Goal: Information Seeking & Learning: Learn about a topic

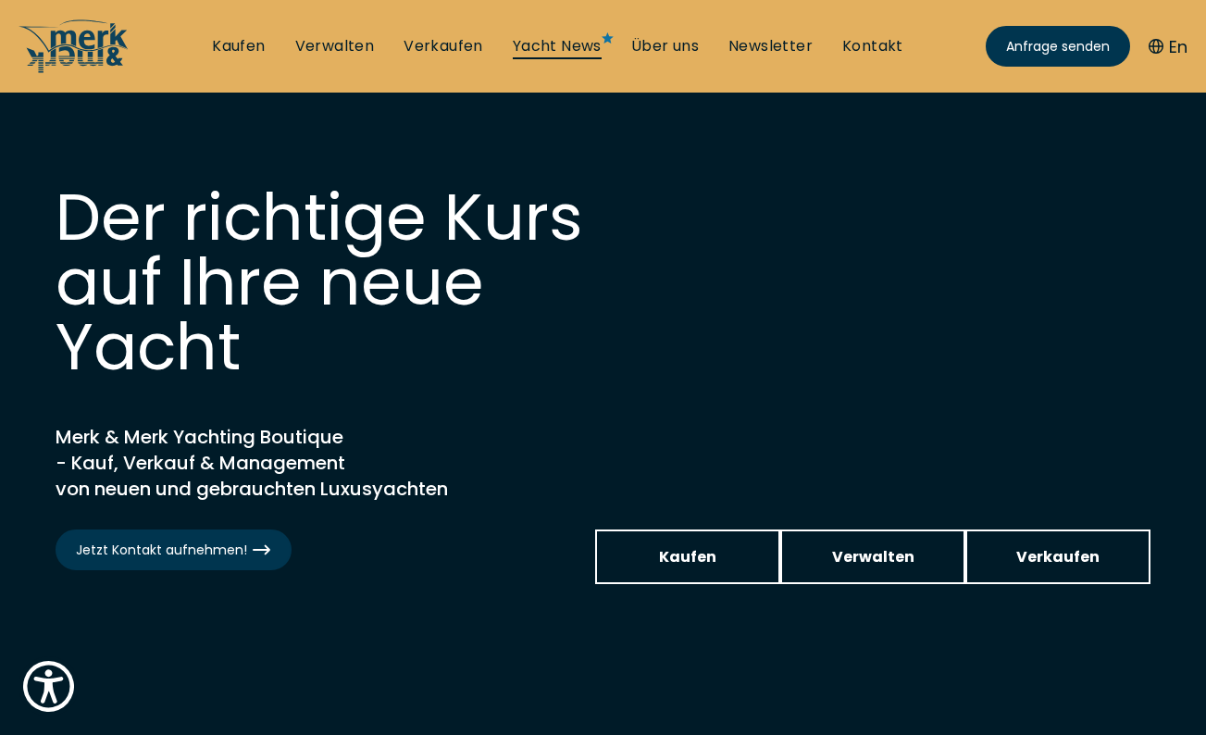
click at [569, 44] on link "Yacht News" at bounding box center [557, 46] width 89 height 20
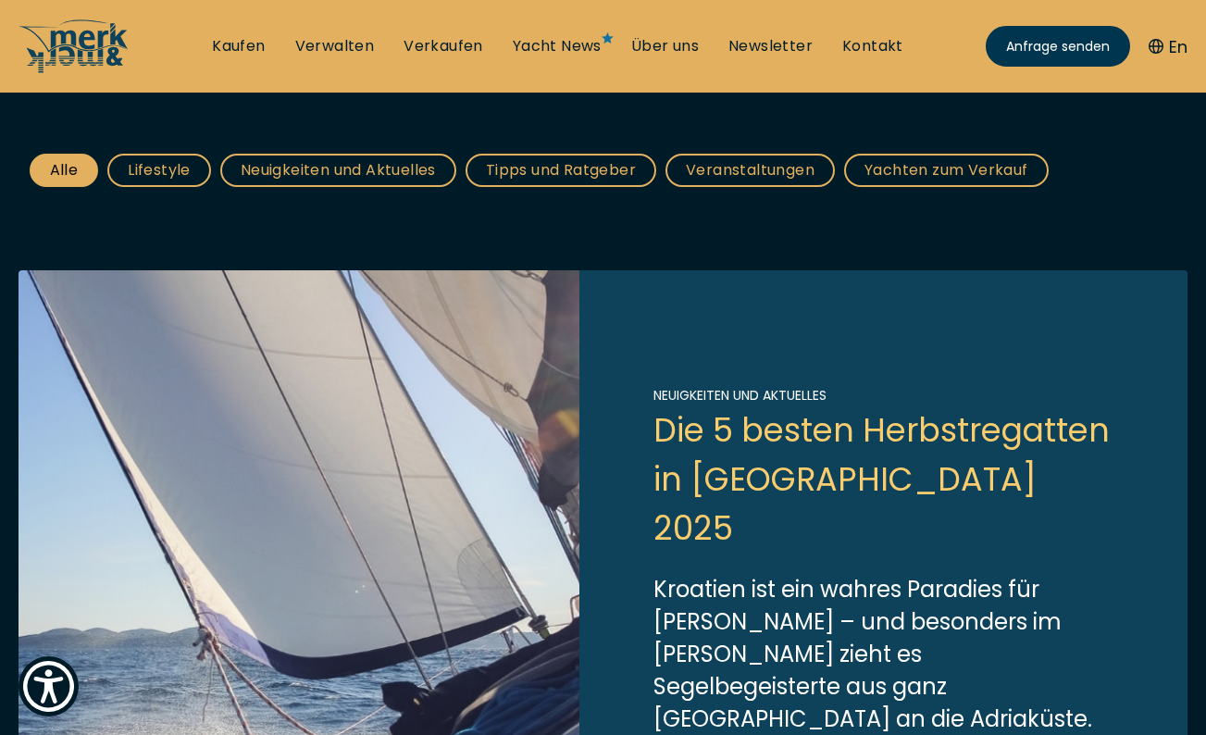
scroll to position [555, 0]
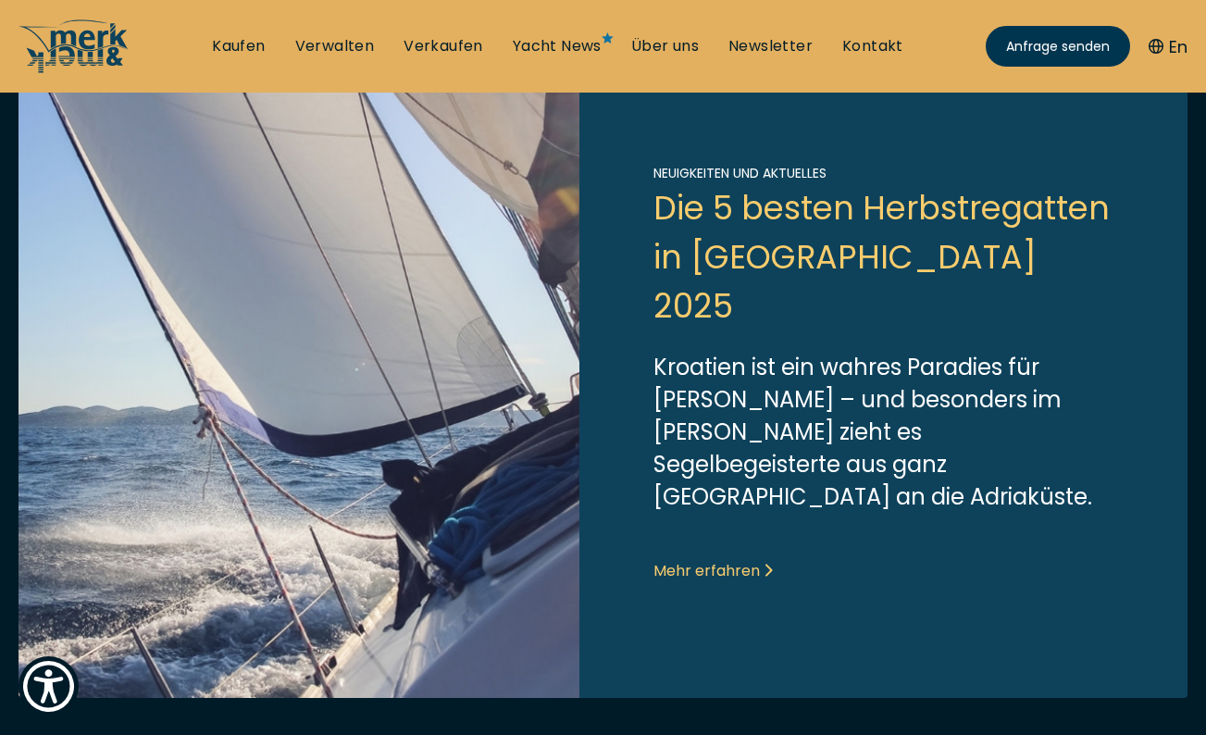
click at [755, 372] on link "Link to post" at bounding box center [603, 373] width 1169 height 650
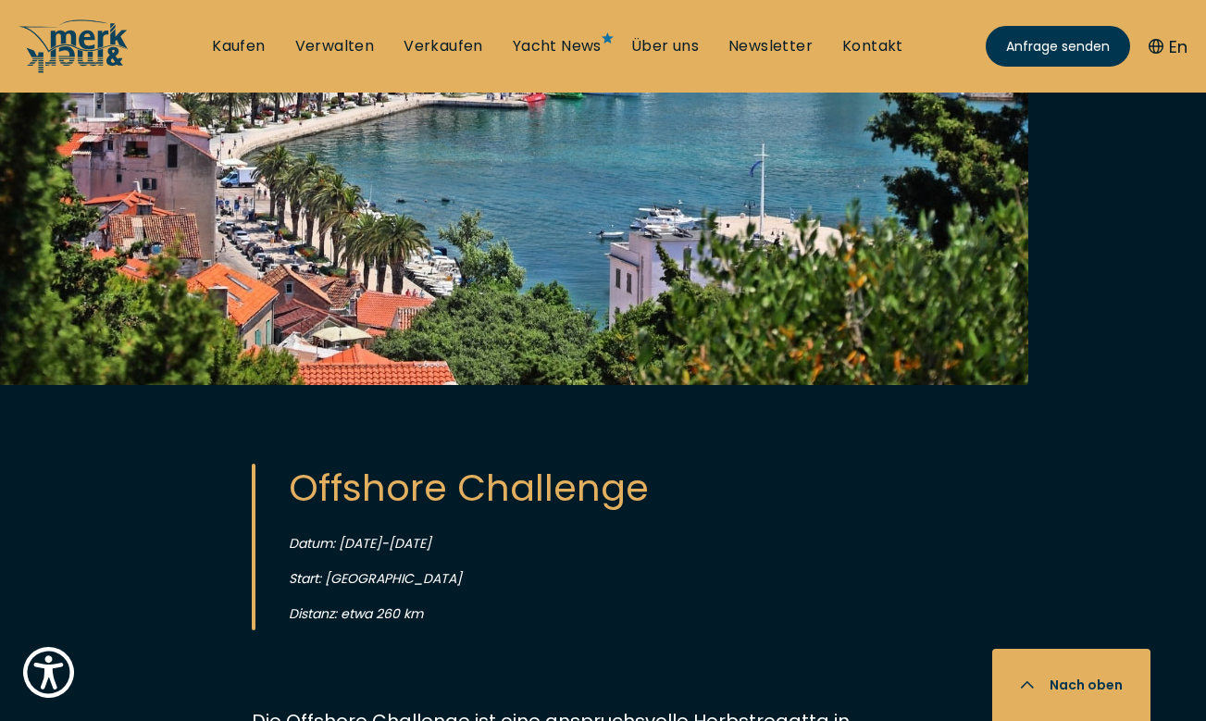
scroll to position [4033, 0]
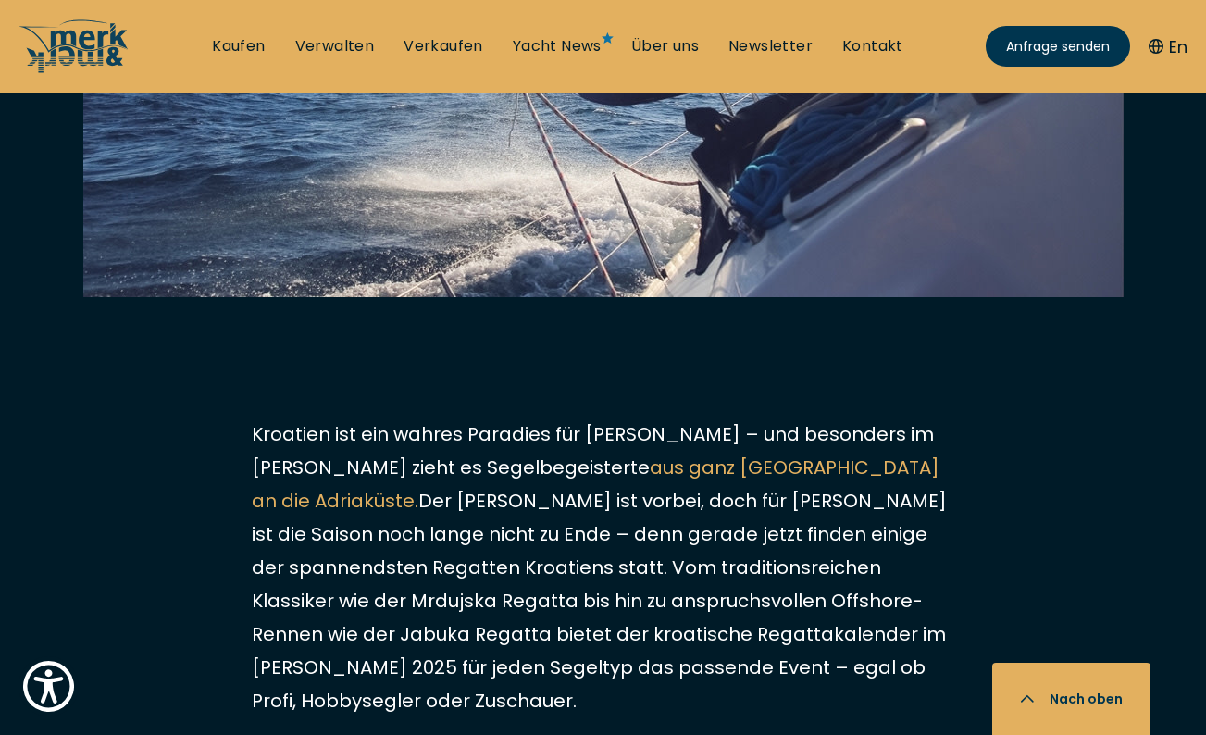
scroll to position [872, 0]
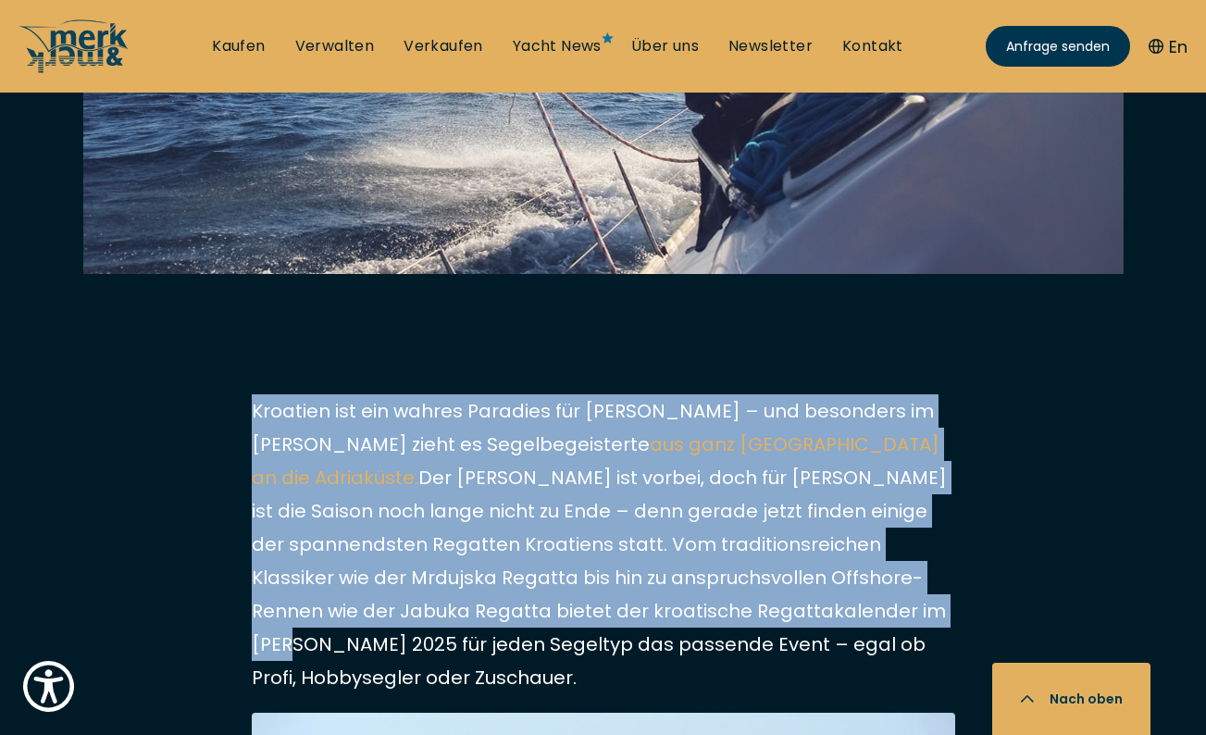
drag, startPoint x: 255, startPoint y: 326, endPoint x: 672, endPoint y: 513, distance: 456.6
click at [672, 513] on p "Kroatien ist ein wahres Paradies für Segler – und besonders im Herbst zieht es …" at bounding box center [603, 544] width 703 height 300
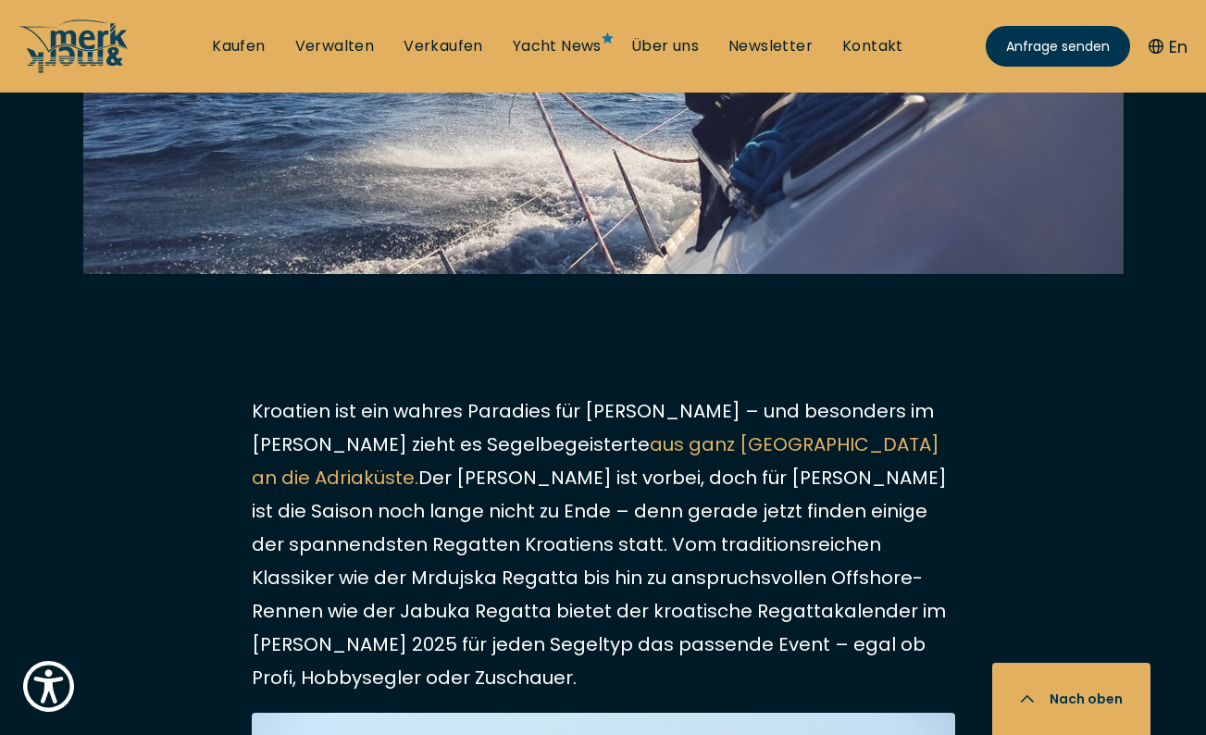
click at [797, 404] on p "Kroatien ist ein wahres Paradies für Segler – und besonders im Herbst zieht es …" at bounding box center [603, 544] width 703 height 300
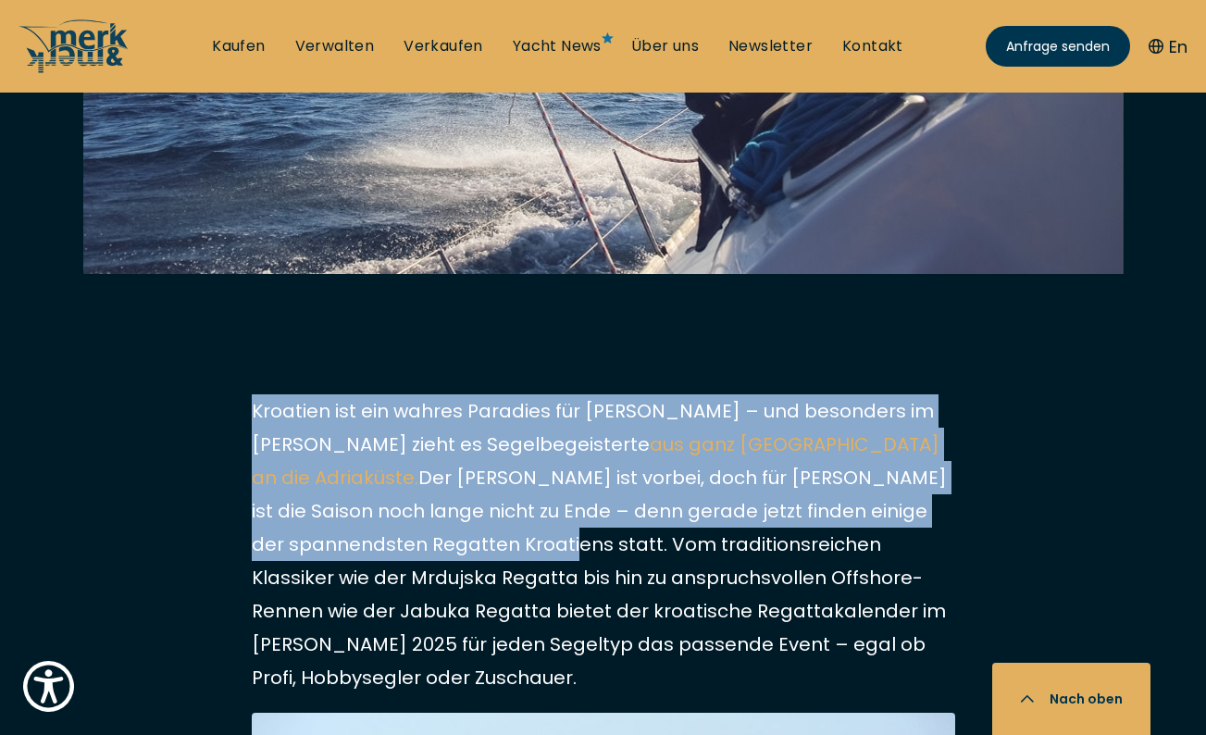
drag, startPoint x: 873, startPoint y: 428, endPoint x: 255, endPoint y: 328, distance: 626.3
click at [255, 394] on p "Kroatien ist ein wahres Paradies für Segler – und besonders im Herbst zieht es …" at bounding box center [603, 544] width 703 height 300
copy p "Kroatien ist ein wahres Paradies für Segler – und besonders im Herbst zieht es …"
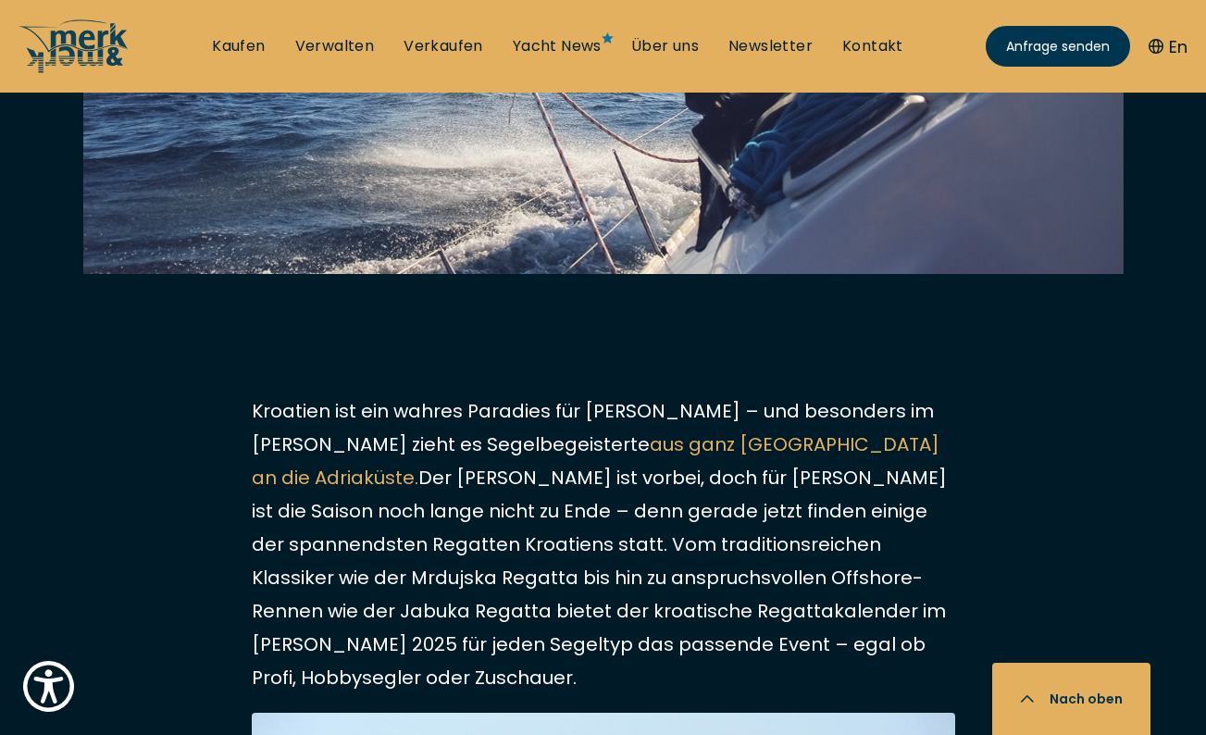
click at [466, 482] on p "Kroatien ist ein wahres Paradies für Segler – und besonders im Herbst zieht es …" at bounding box center [603, 544] width 703 height 300
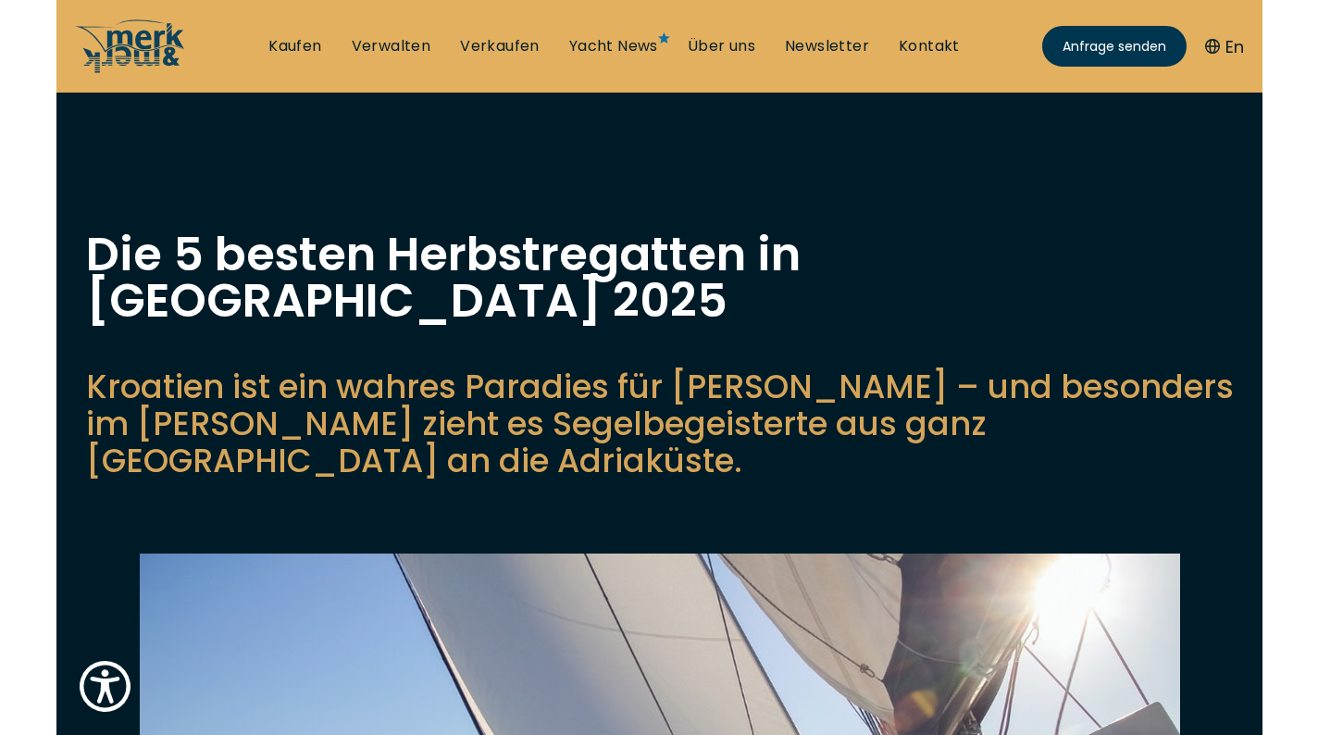
scroll to position [0, 0]
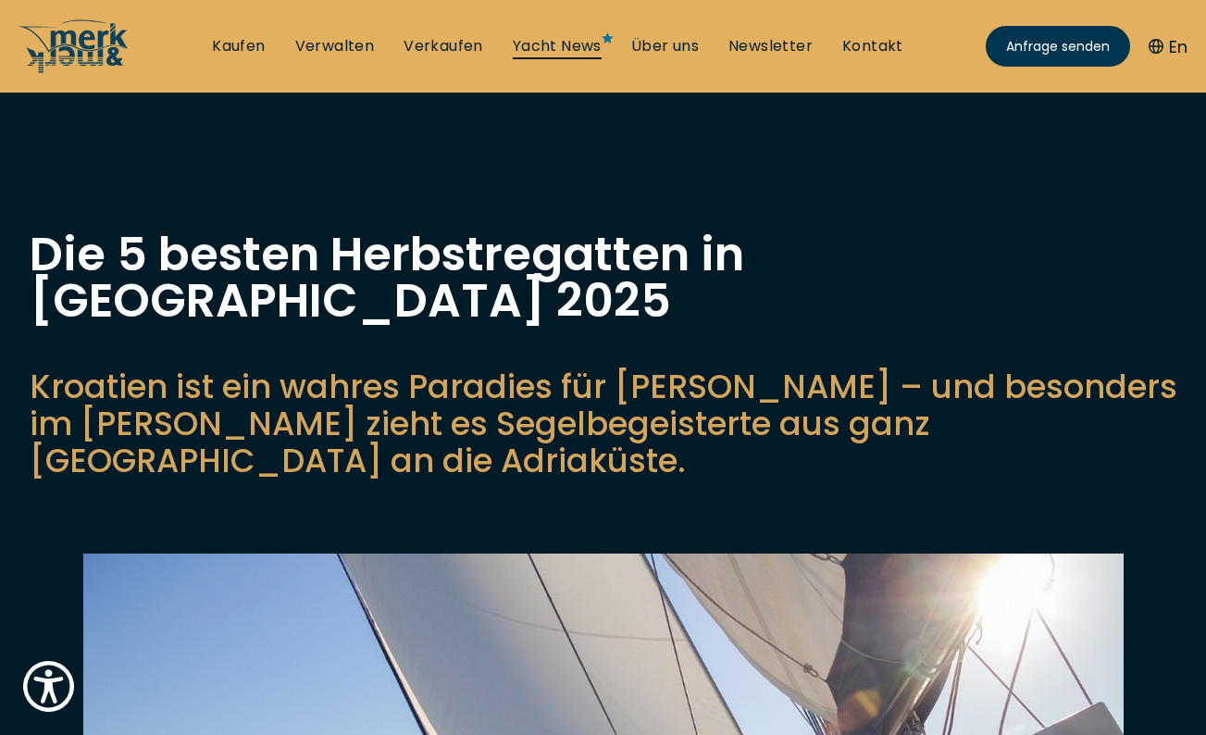
click at [543, 43] on link "Yacht News" at bounding box center [557, 46] width 89 height 20
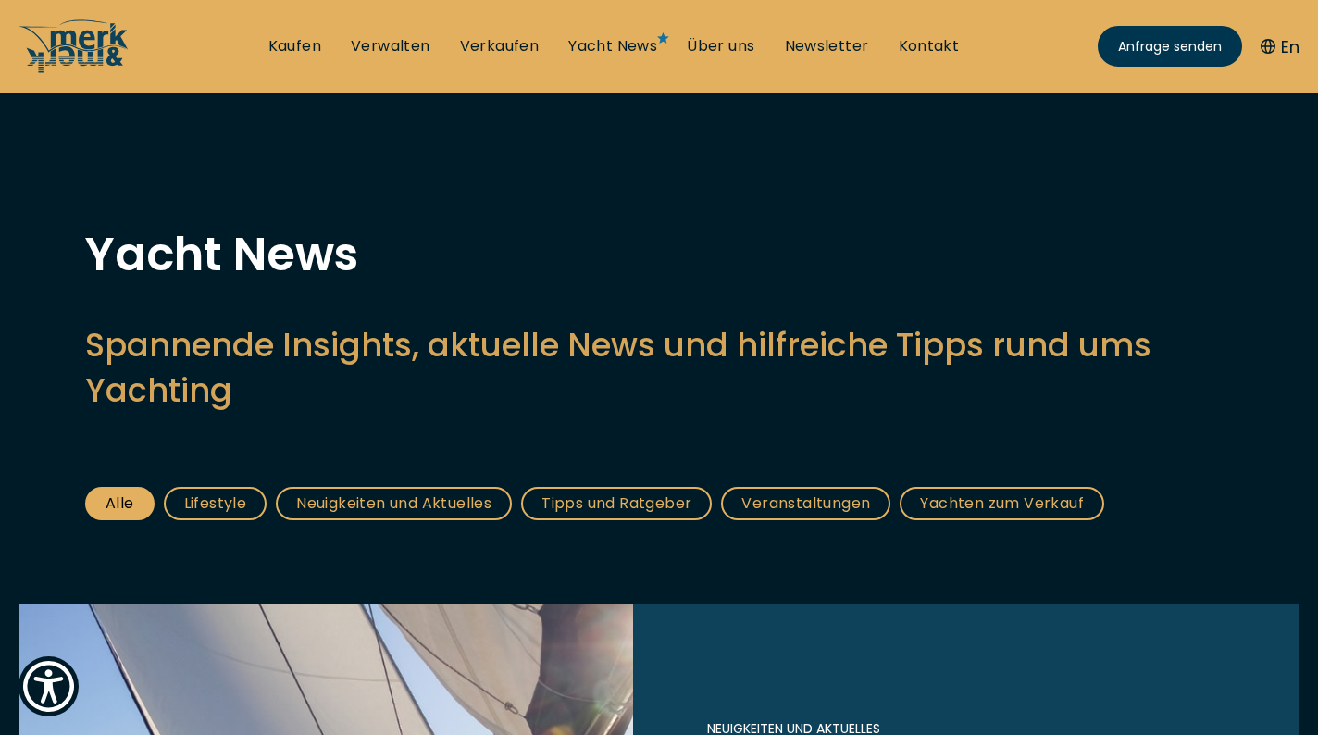
click at [634, 498] on link "Tipps und Ratgeber" at bounding box center [616, 503] width 191 height 33
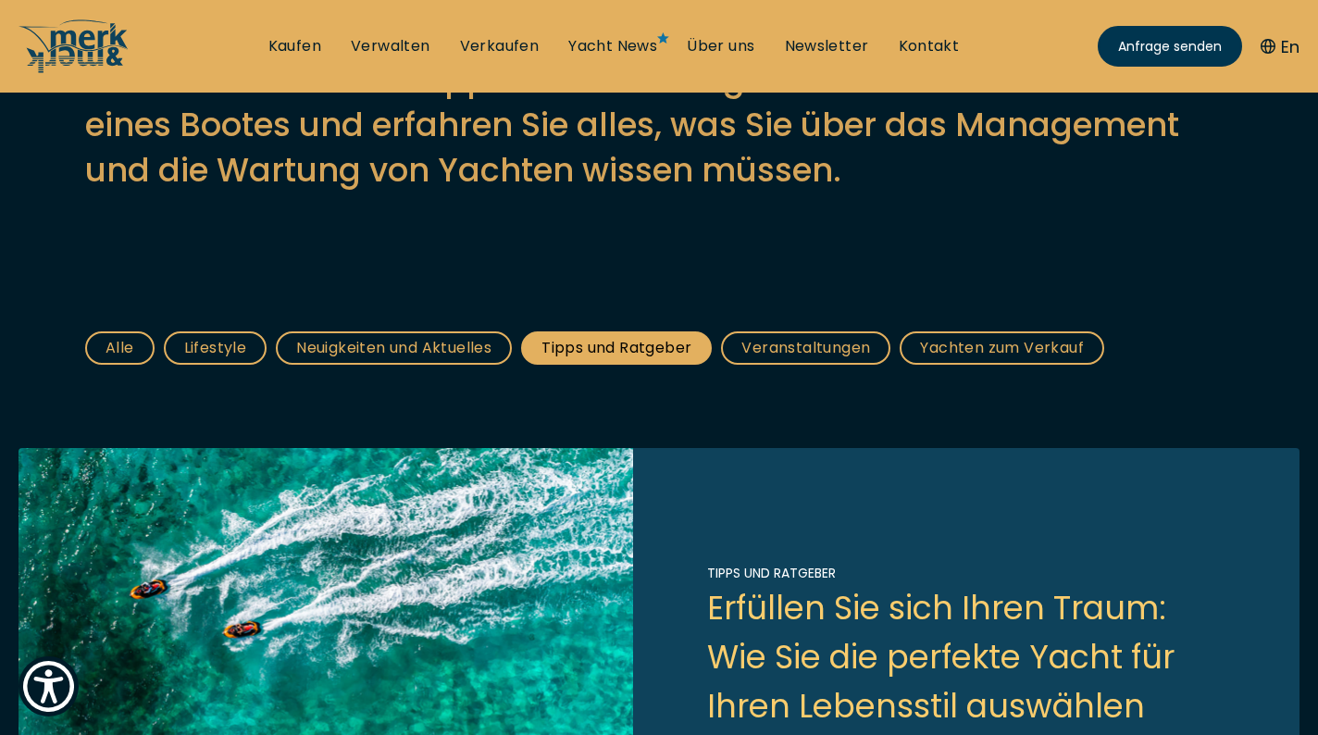
scroll to position [120, 0]
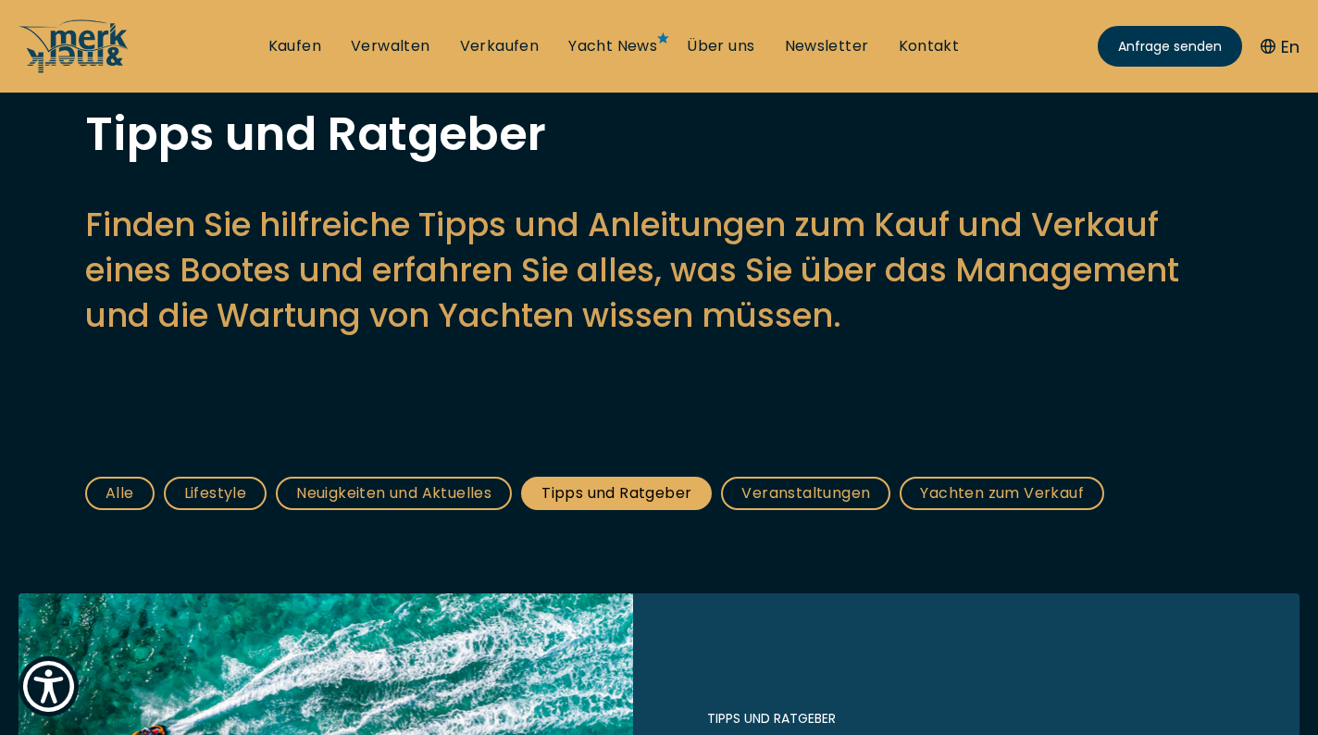
click at [578, 495] on link "Tipps und Ratgeber" at bounding box center [616, 493] width 191 height 33
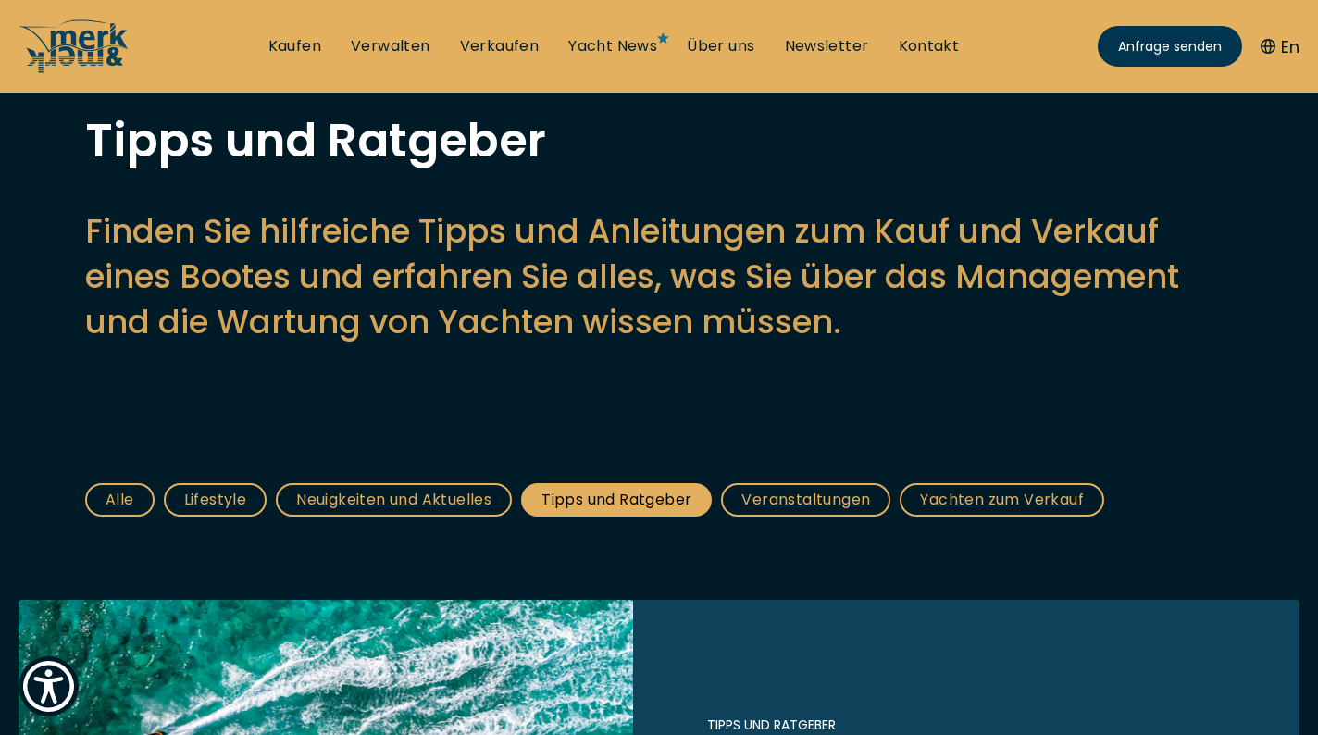
scroll to position [144, 0]
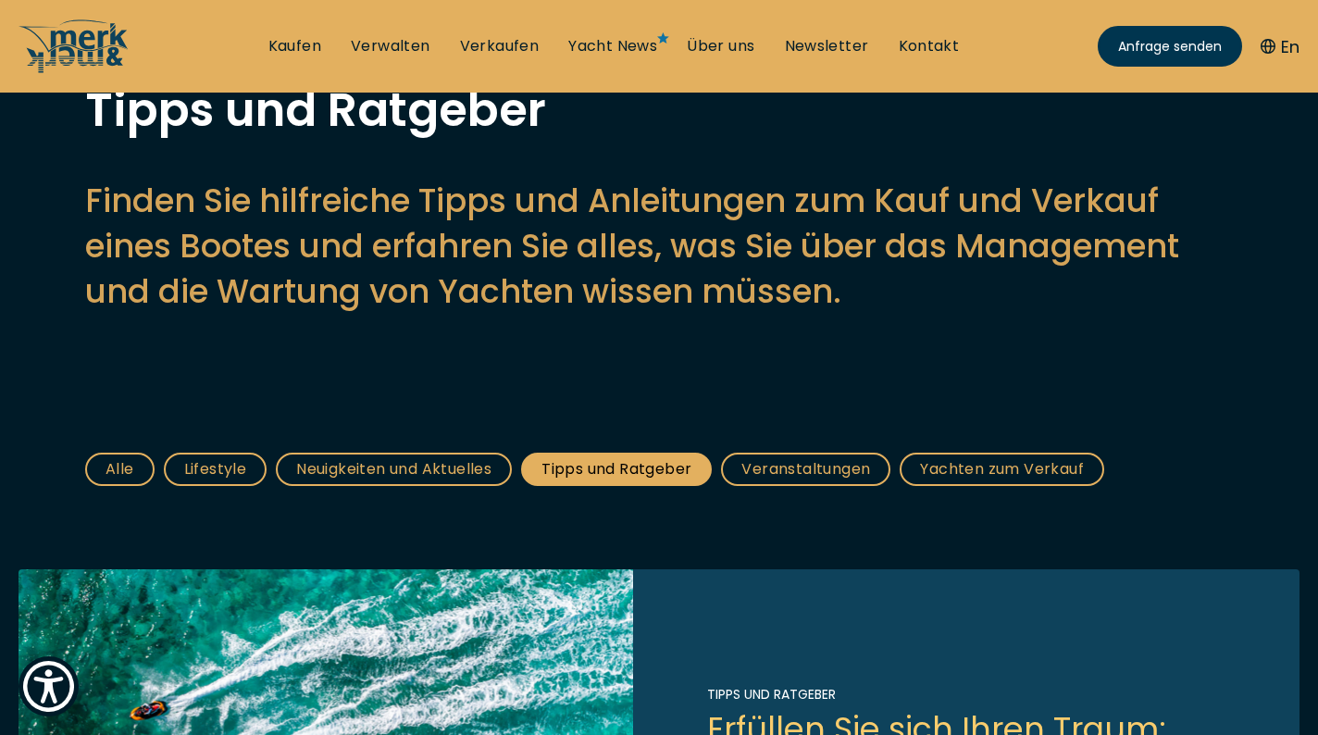
click at [541, 472] on link "Tipps und Ratgeber" at bounding box center [616, 469] width 191 height 33
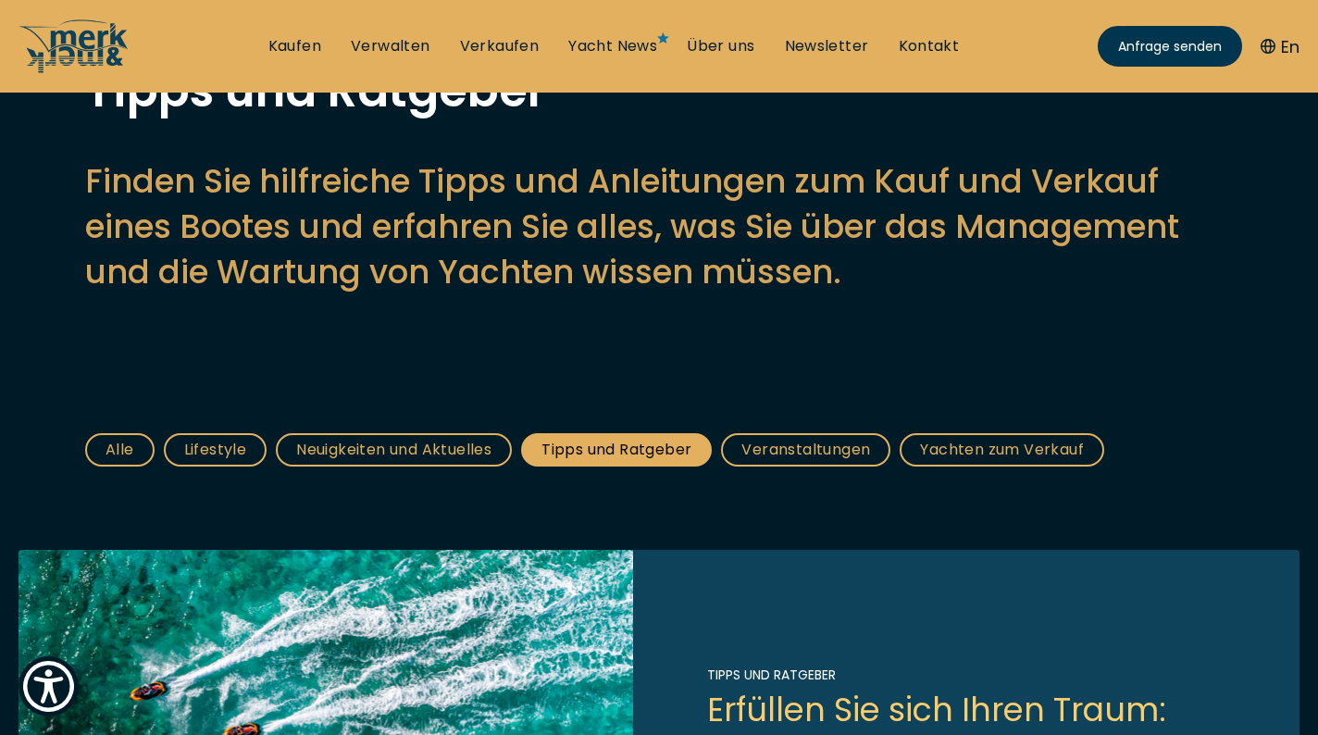
scroll to position [282, 0]
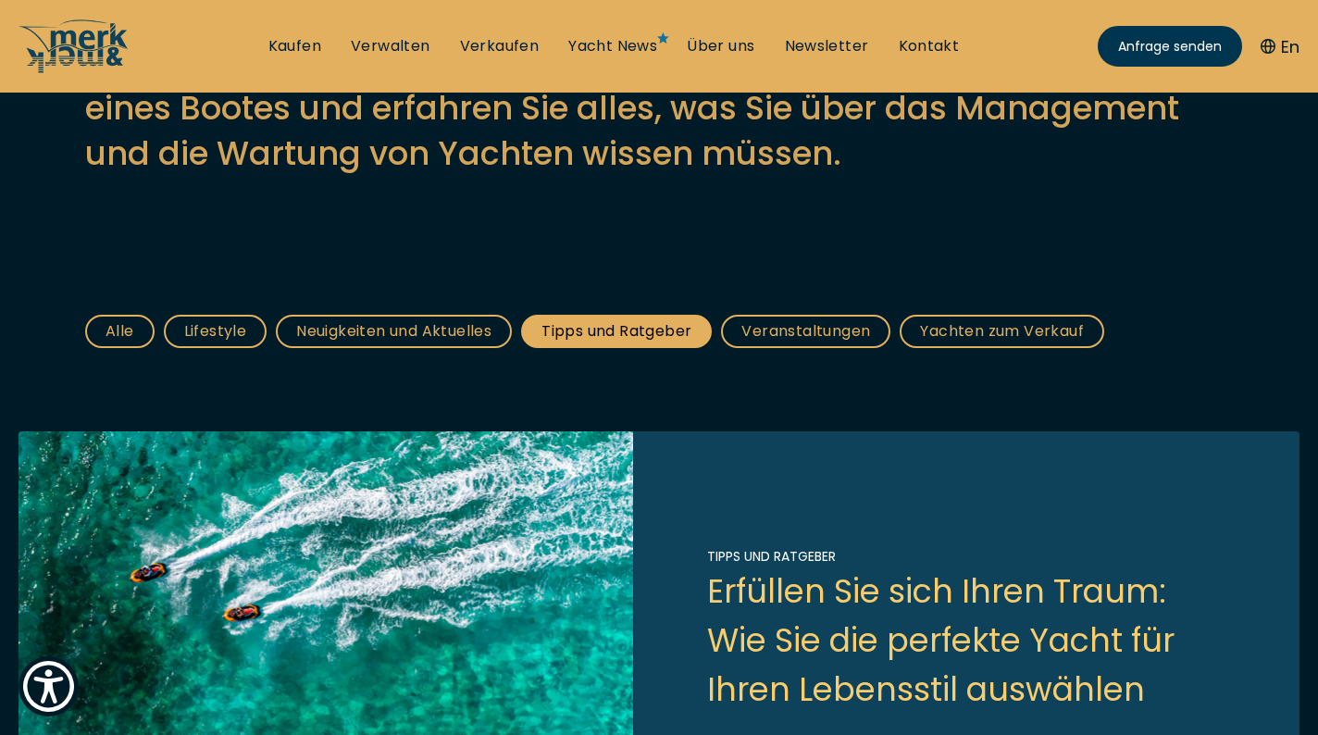
click at [840, 330] on link "Veranstaltungen" at bounding box center [805, 331] width 169 height 33
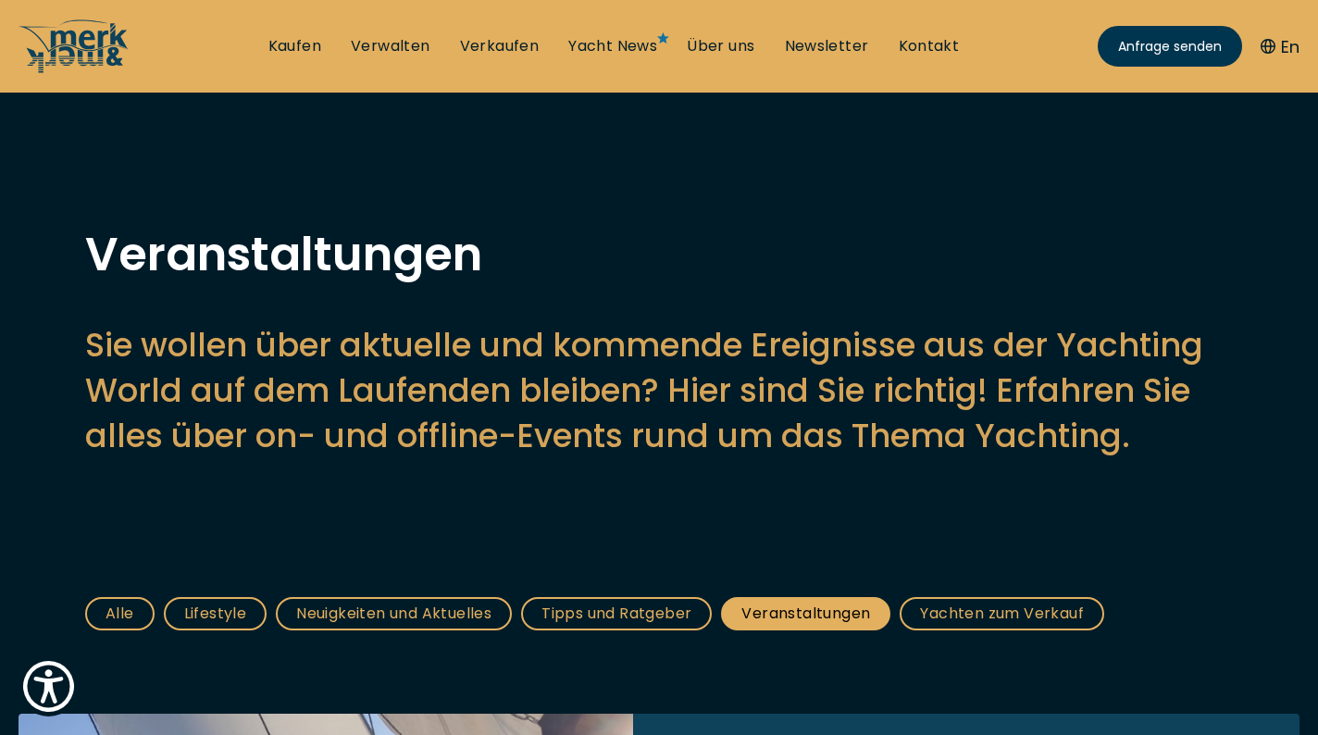
scroll to position [316, 0]
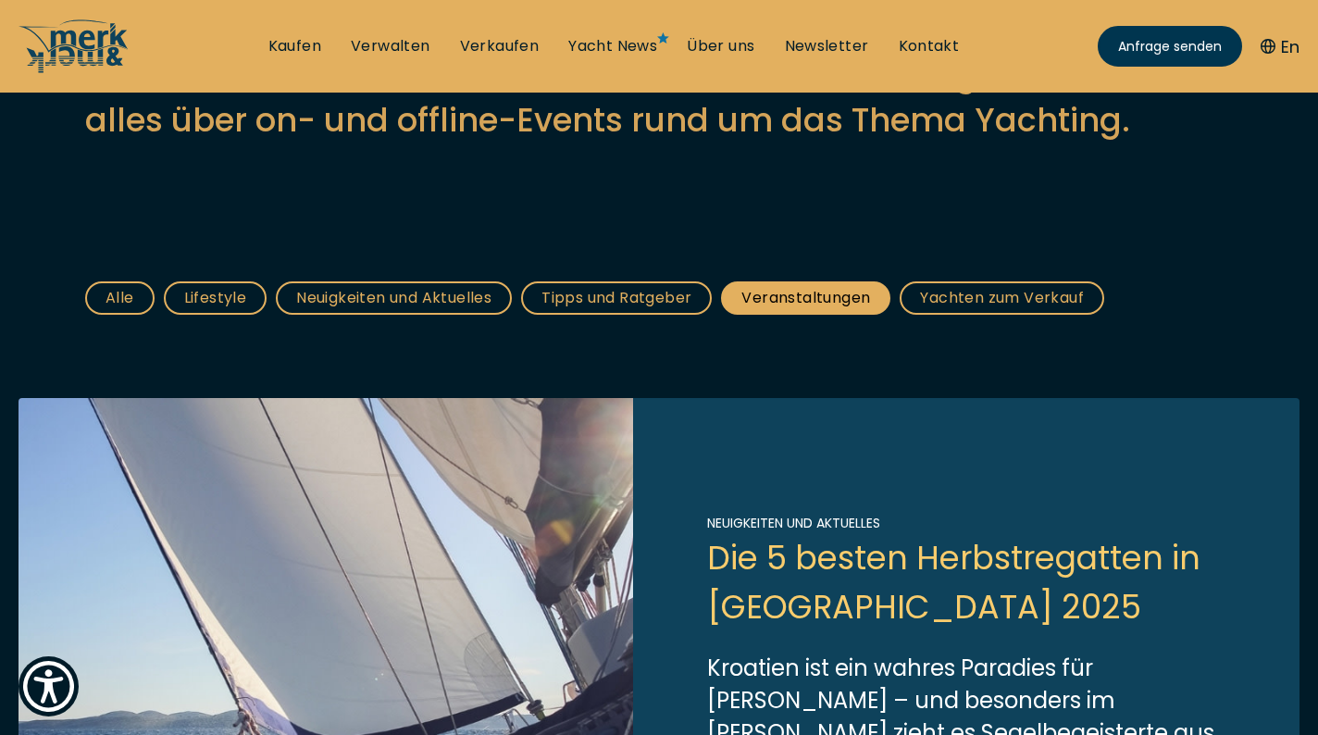
click at [669, 297] on link "Tipps und Ratgeber" at bounding box center [616, 297] width 191 height 33
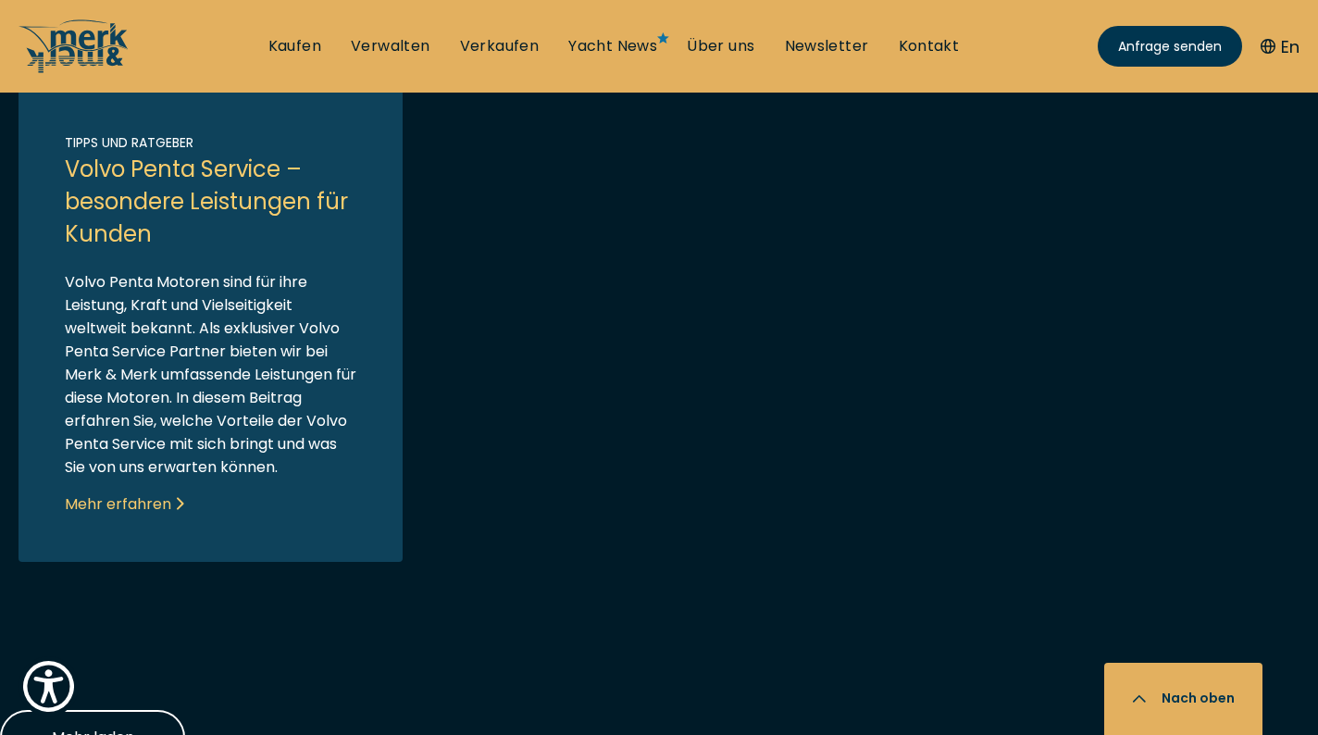
scroll to position [2459, 0]
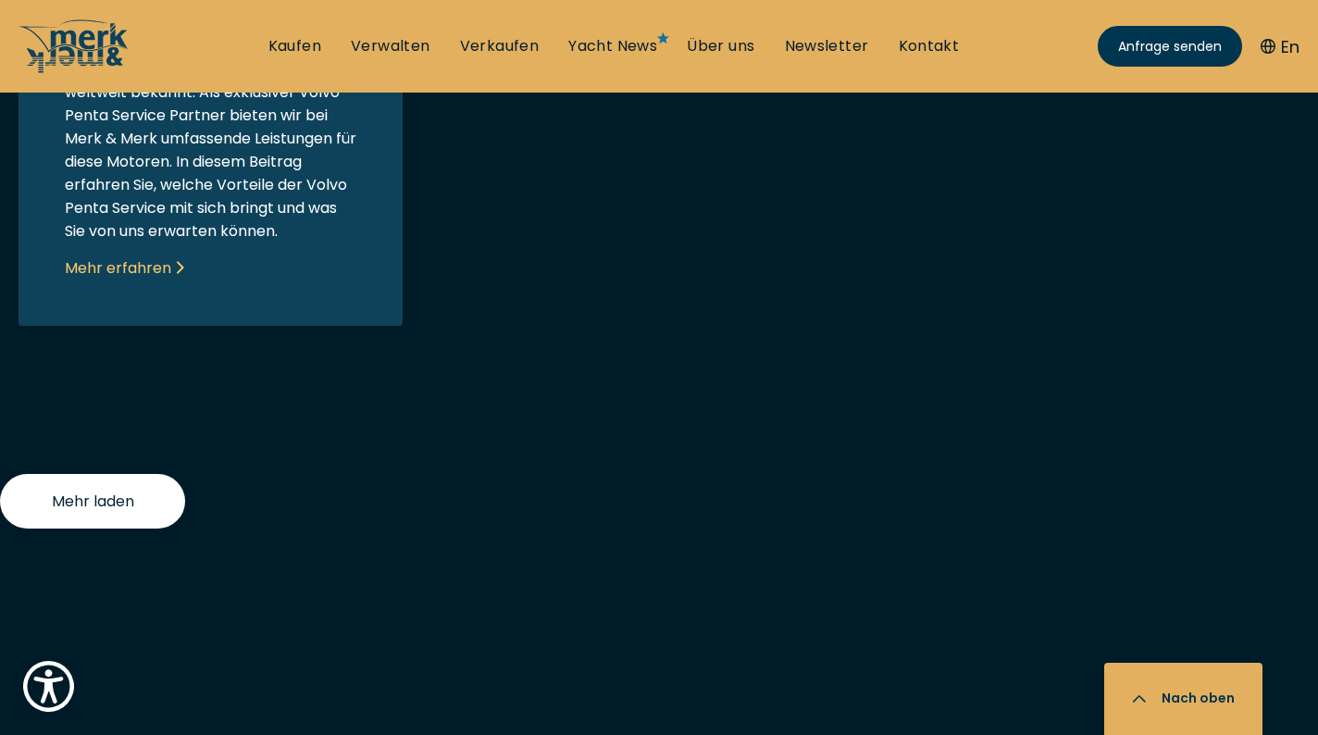
click at [131, 507] on span "Mehr laden" at bounding box center [93, 501] width 82 height 23
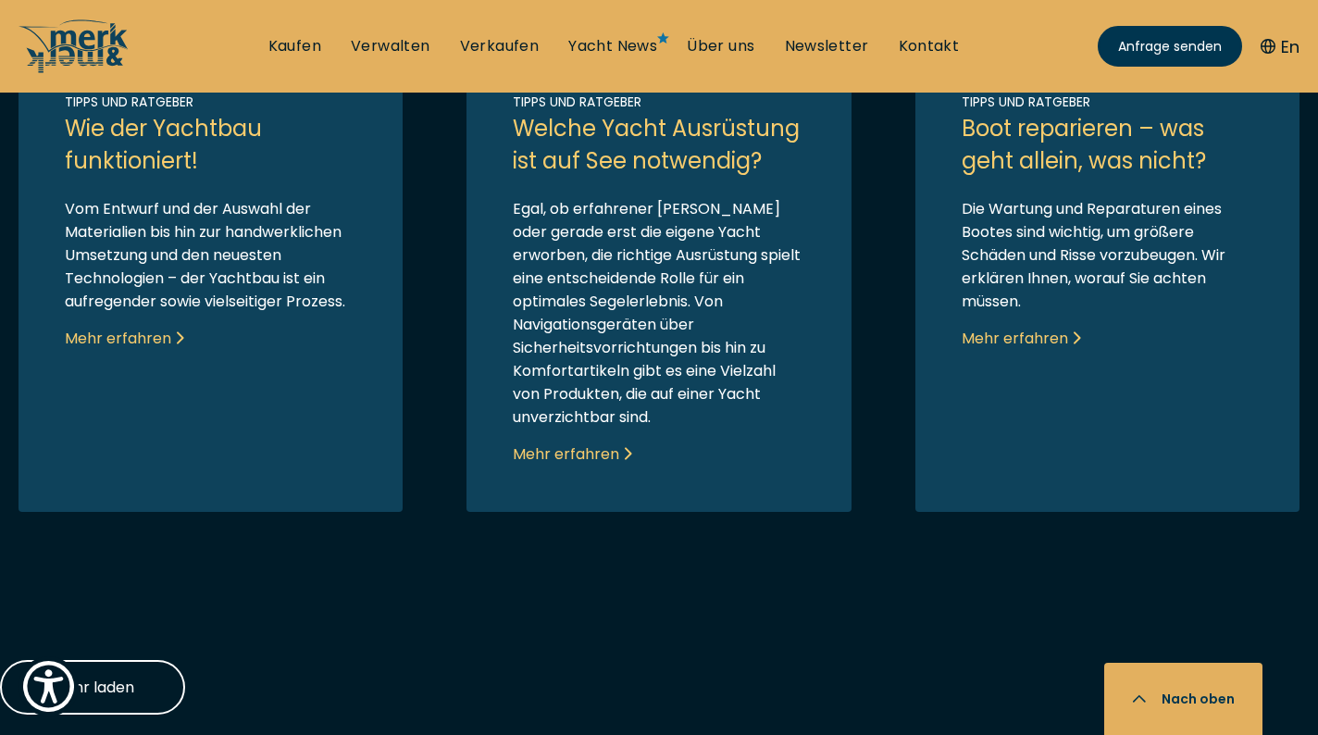
scroll to position [3009, 0]
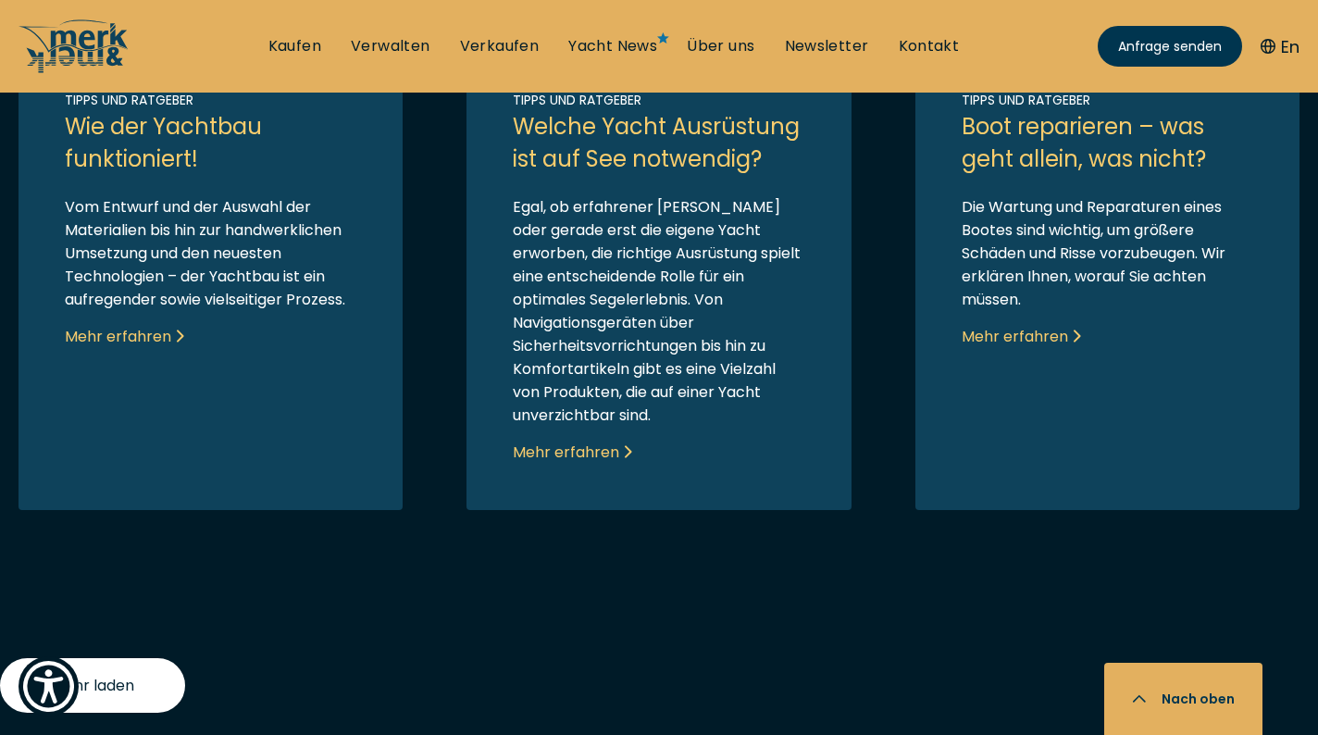
click at [111, 674] on span "Mehr laden" at bounding box center [93, 685] width 82 height 23
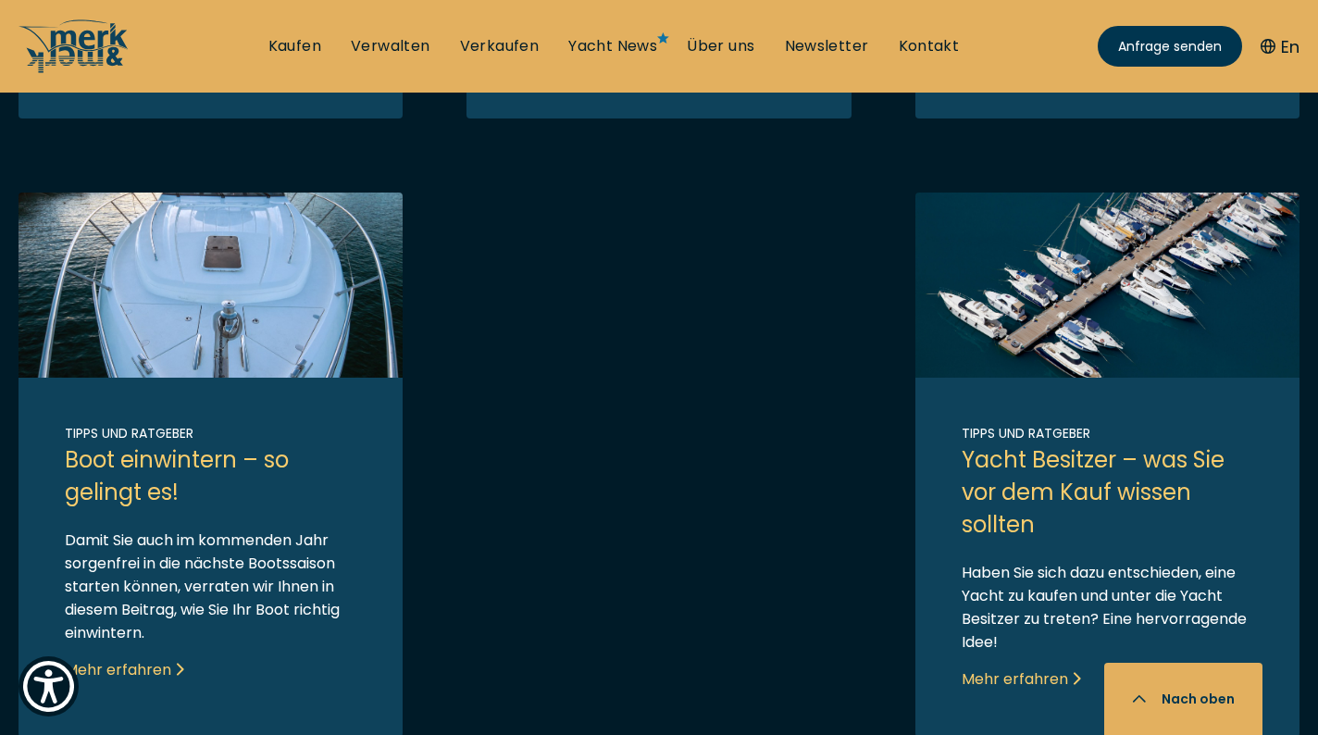
scroll to position [4390, 0]
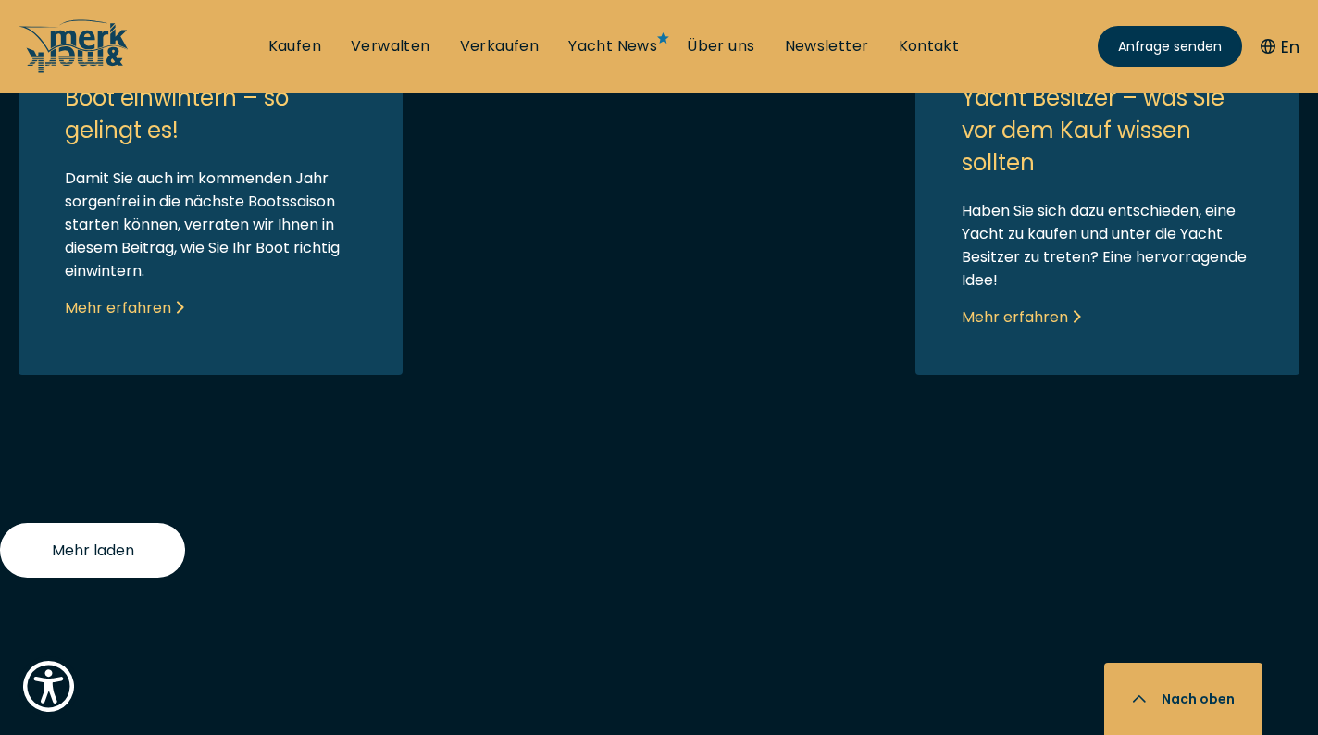
click at [151, 523] on button "Mehr laden" at bounding box center [92, 550] width 185 height 55
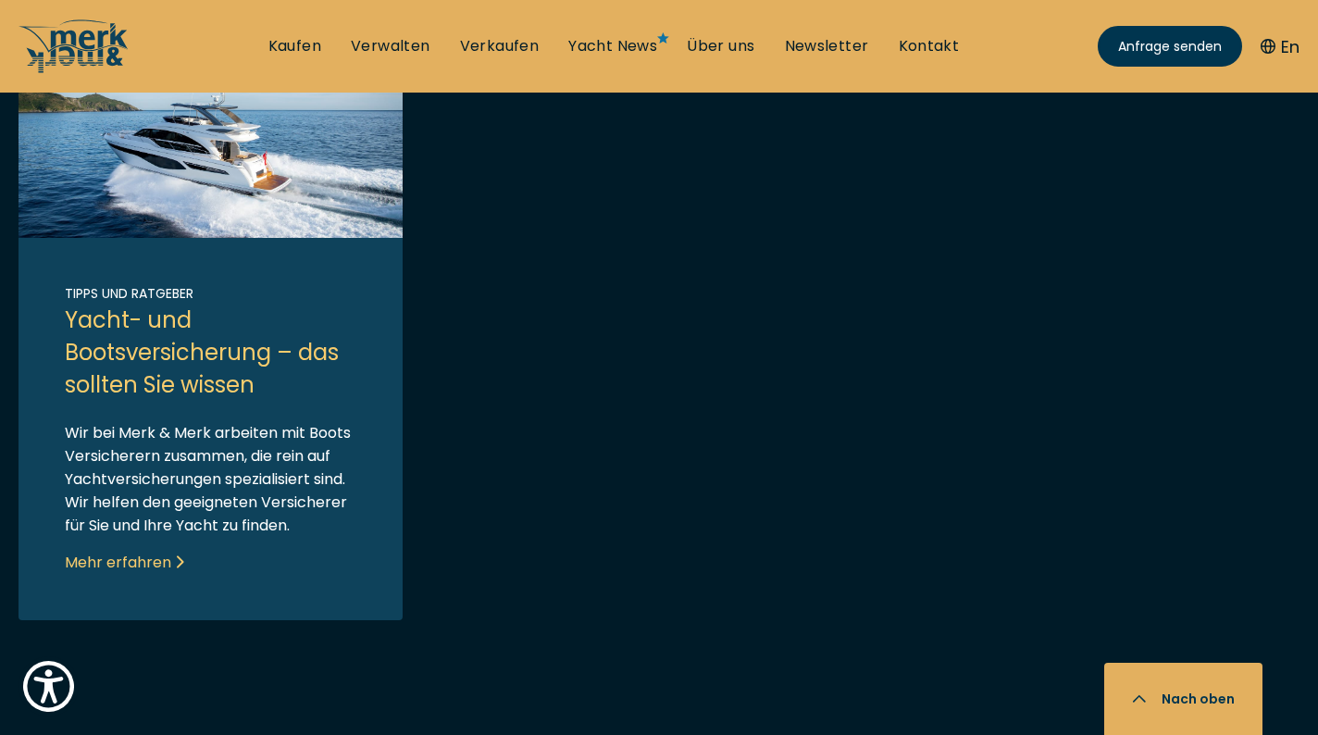
scroll to position [5600, 0]
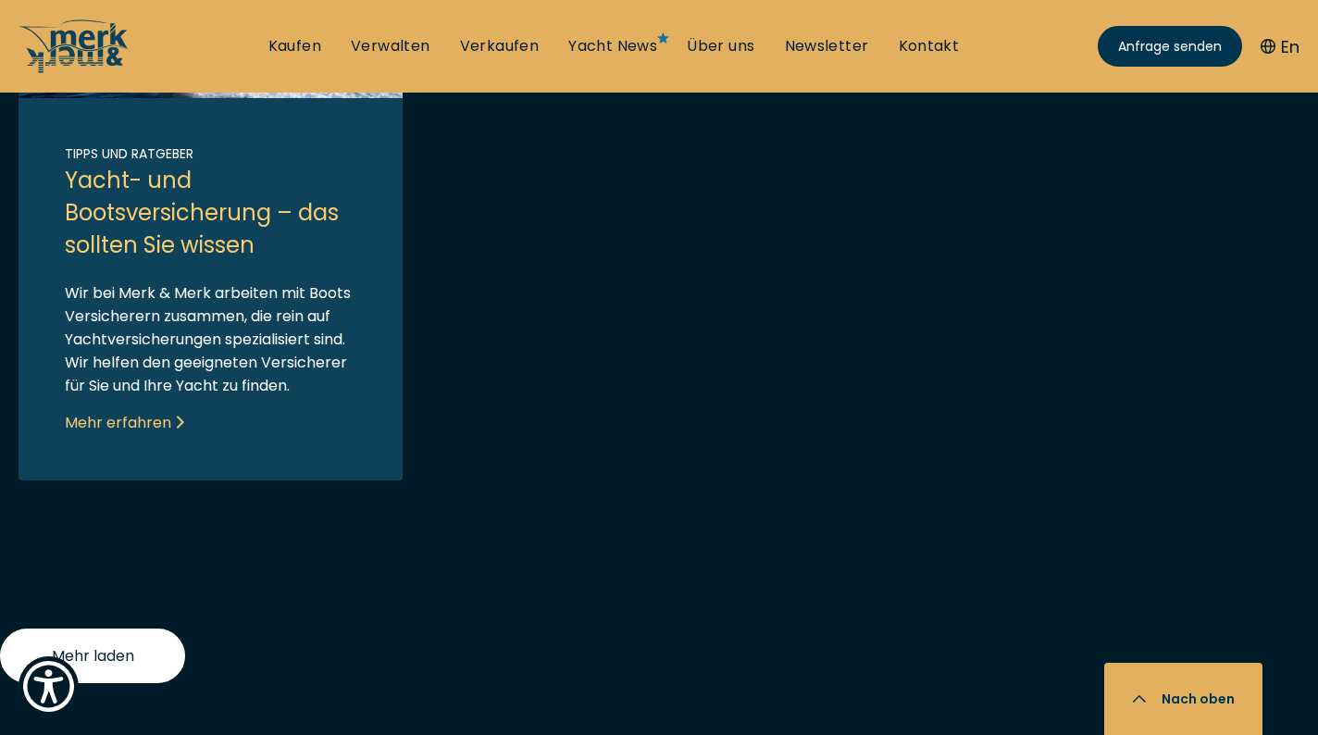
click at [115, 644] on span "Mehr laden" at bounding box center [93, 655] width 82 height 23
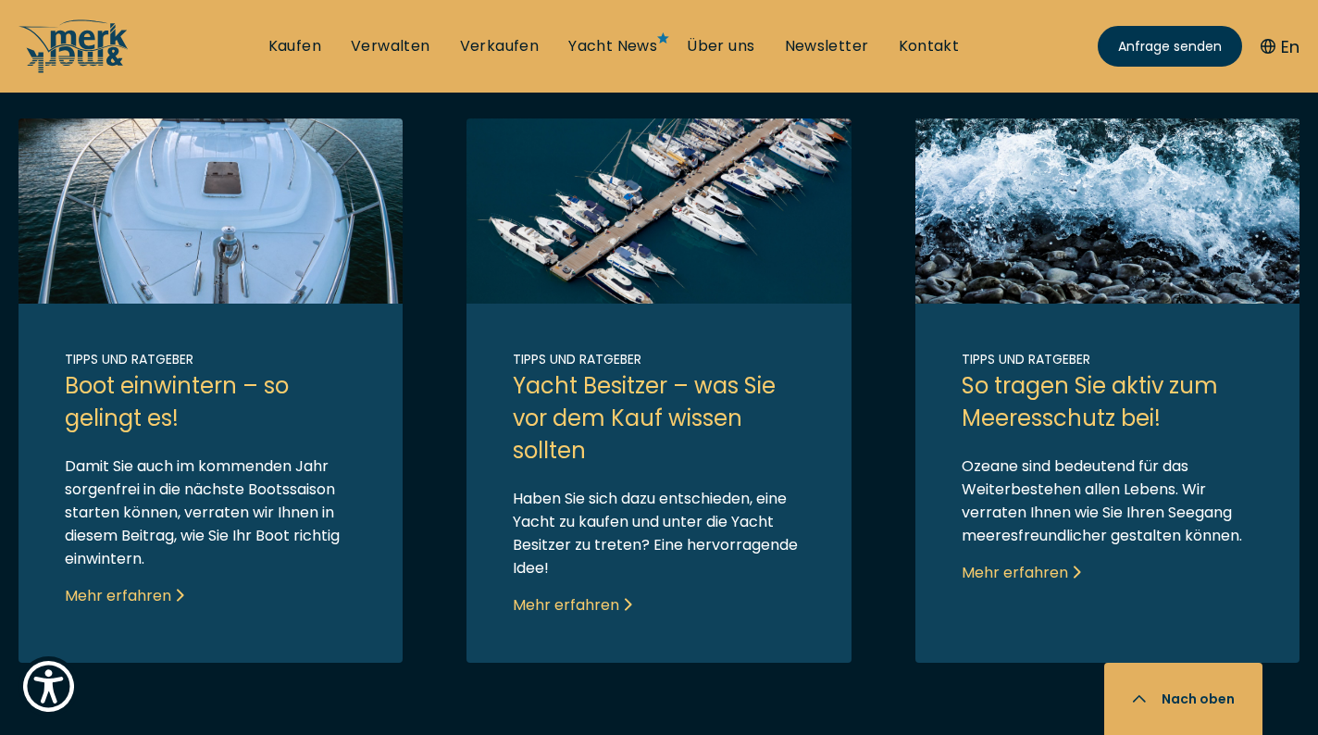
scroll to position [3838, 0]
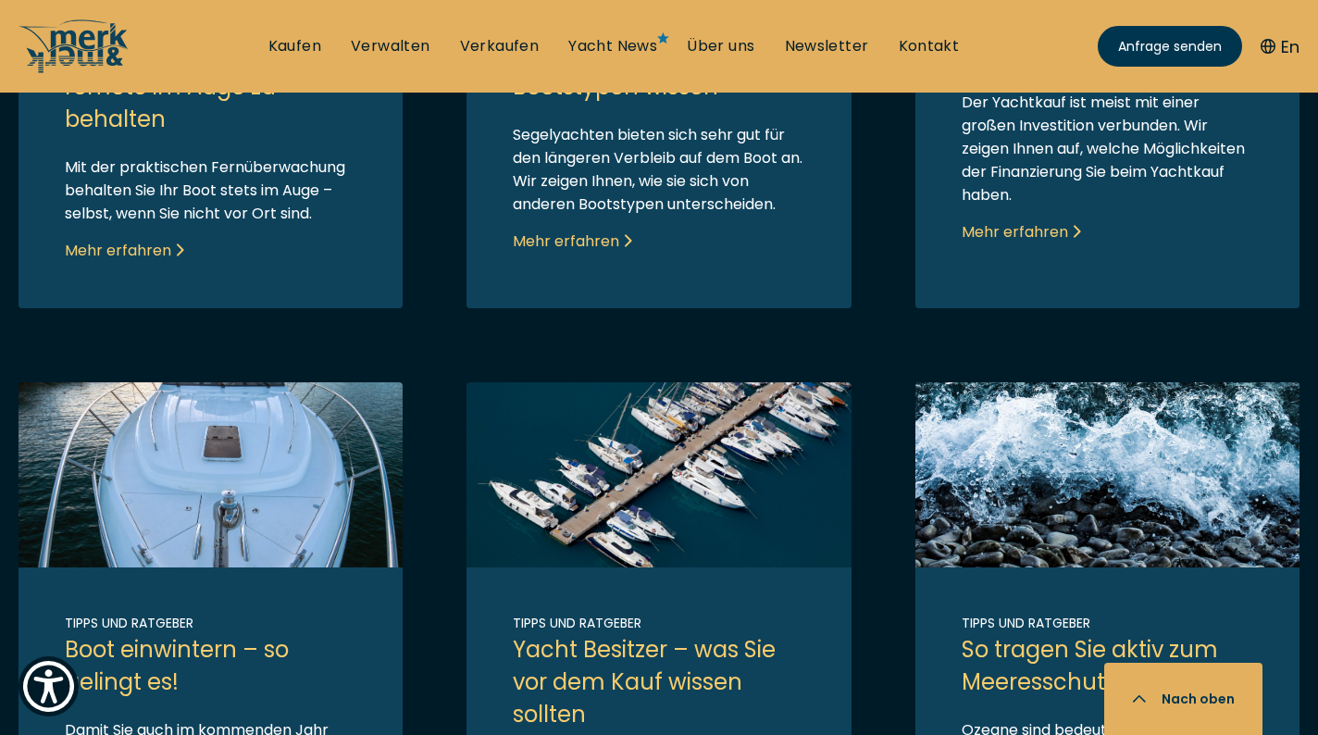
click at [317, 435] on link "Link to post" at bounding box center [211, 654] width 384 height 544
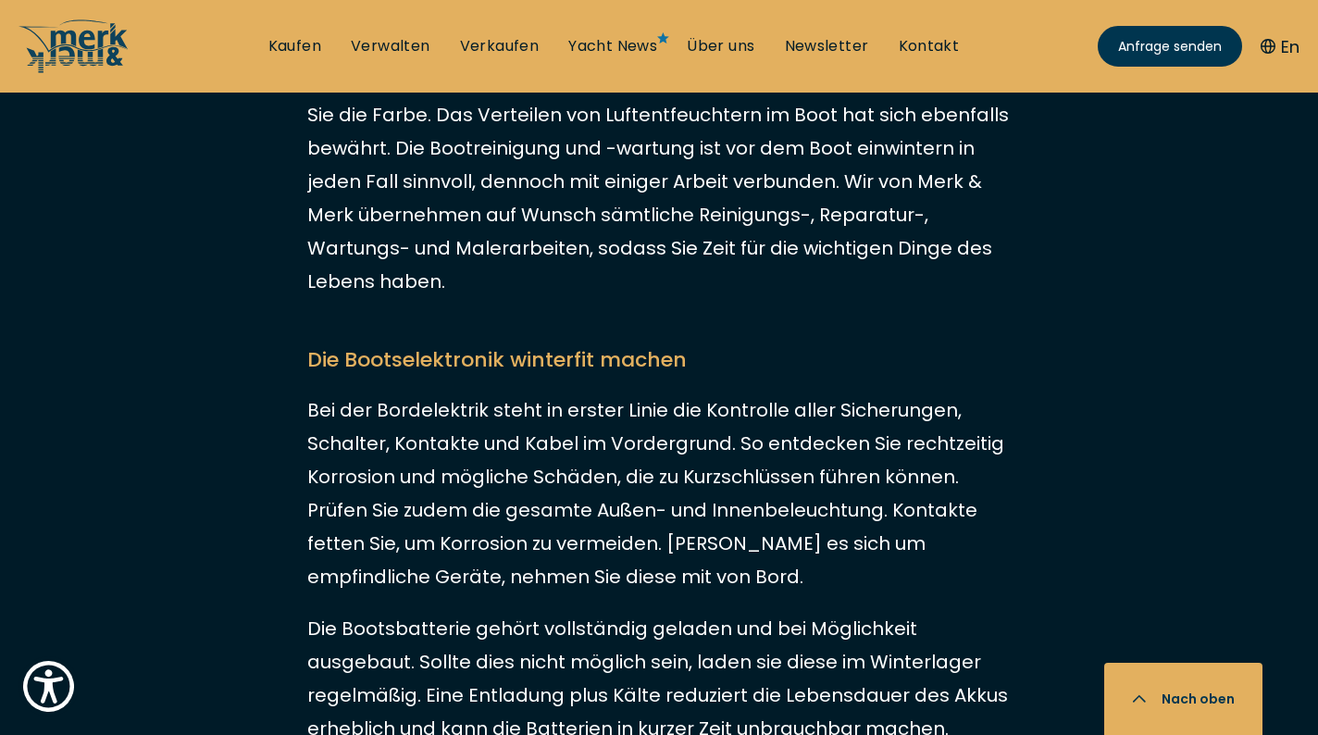
scroll to position [3862, 0]
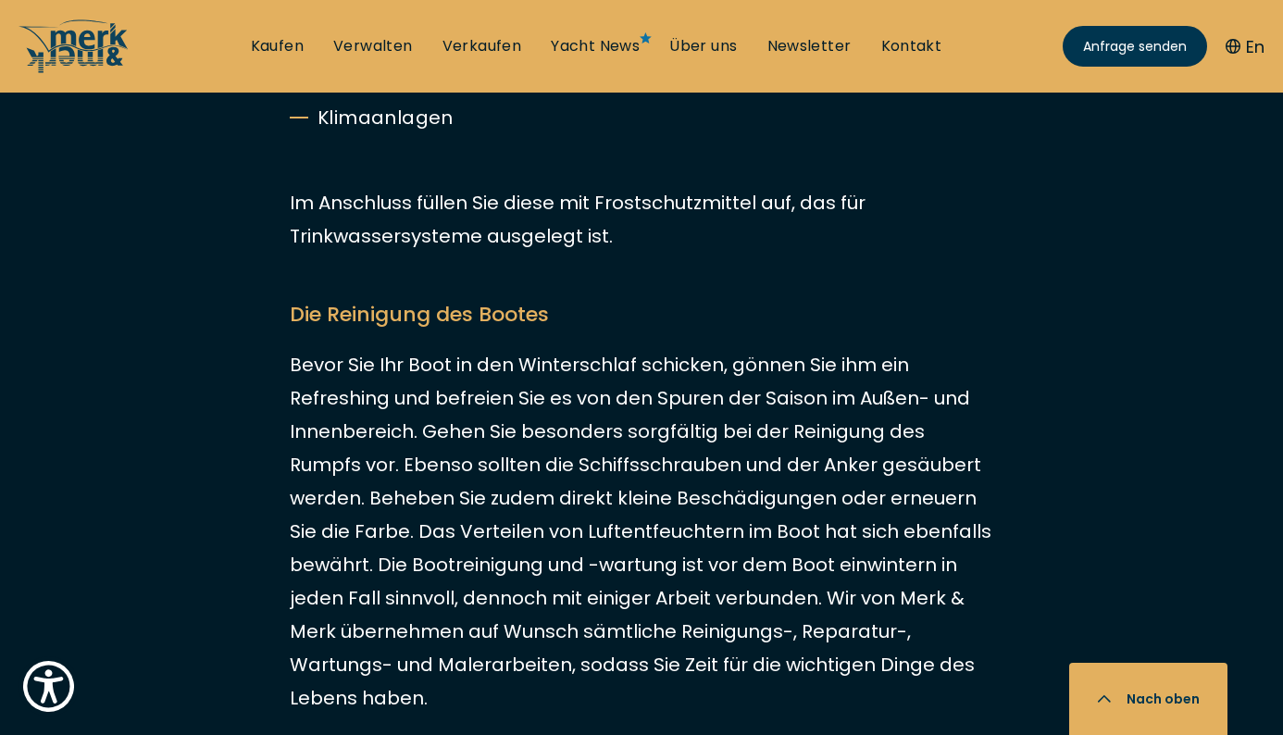
scroll to position [3734, 0]
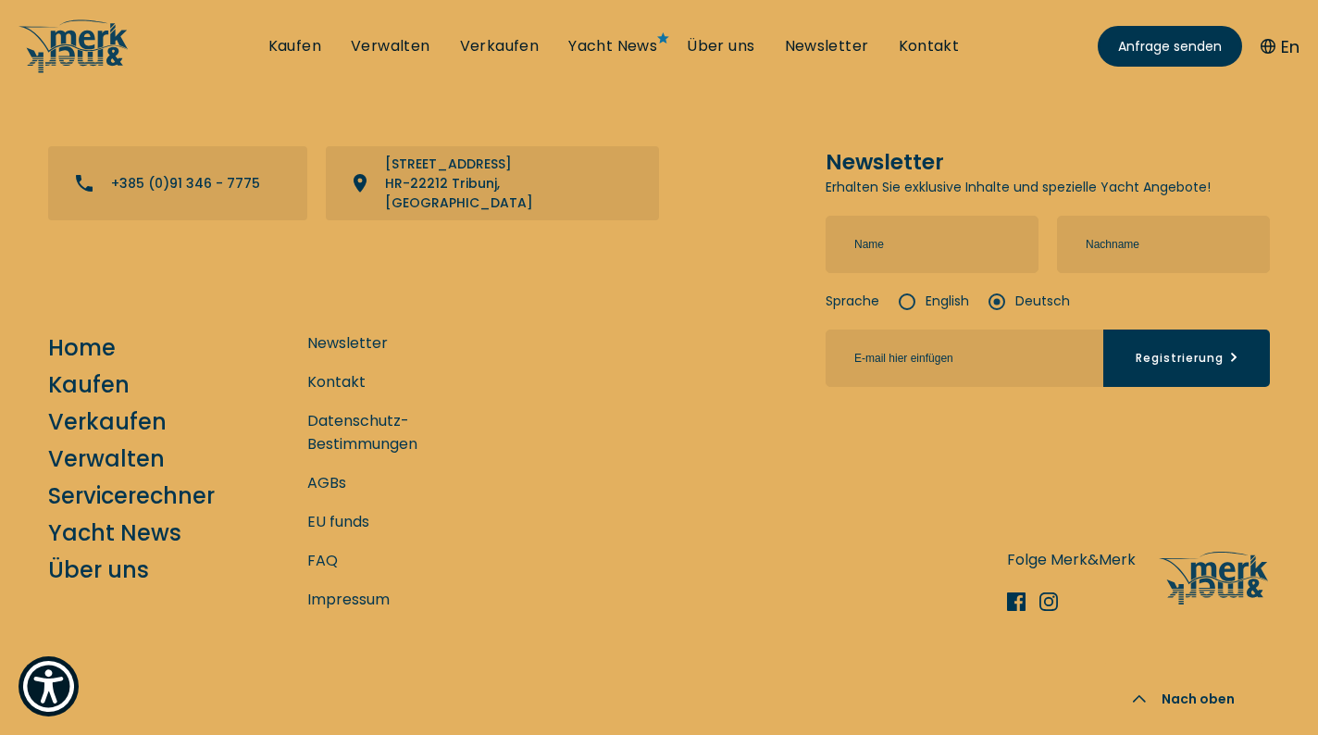
scroll to position [2726, 0]
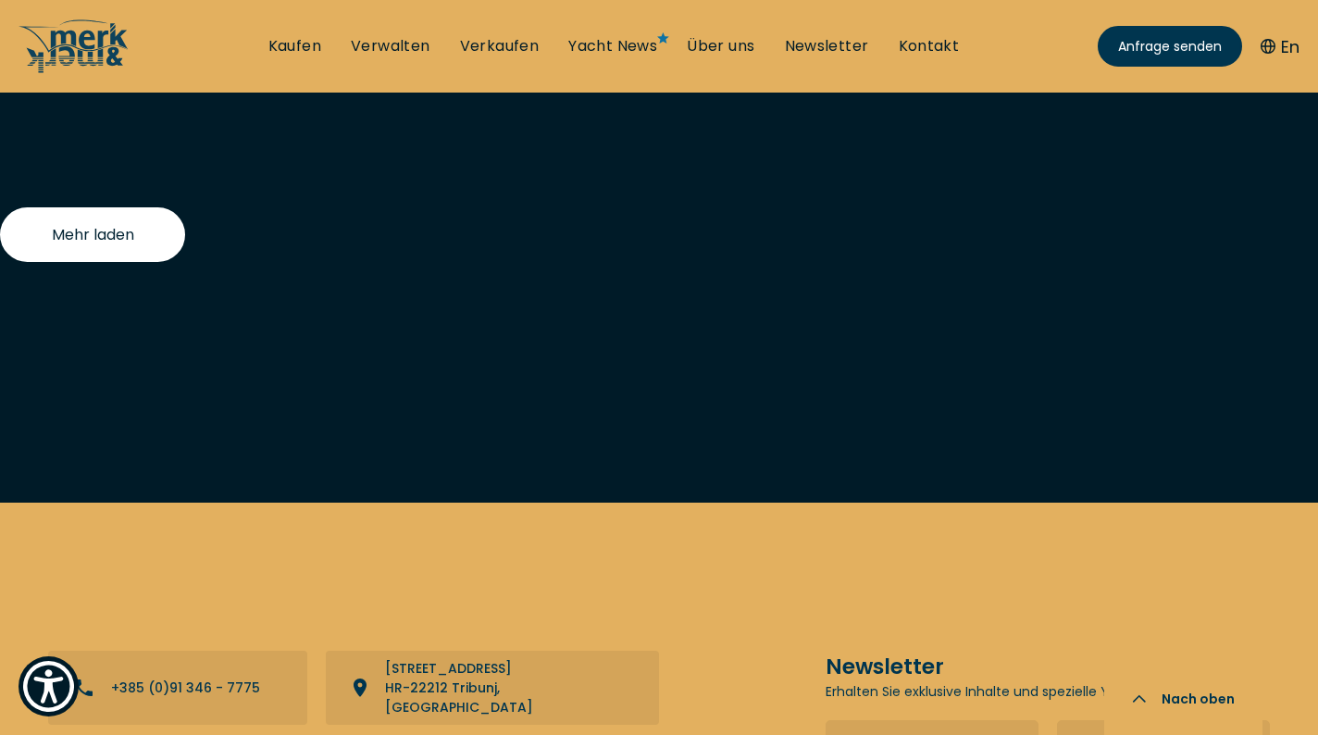
click at [151, 234] on button "Mehr laden" at bounding box center [92, 234] width 185 height 55
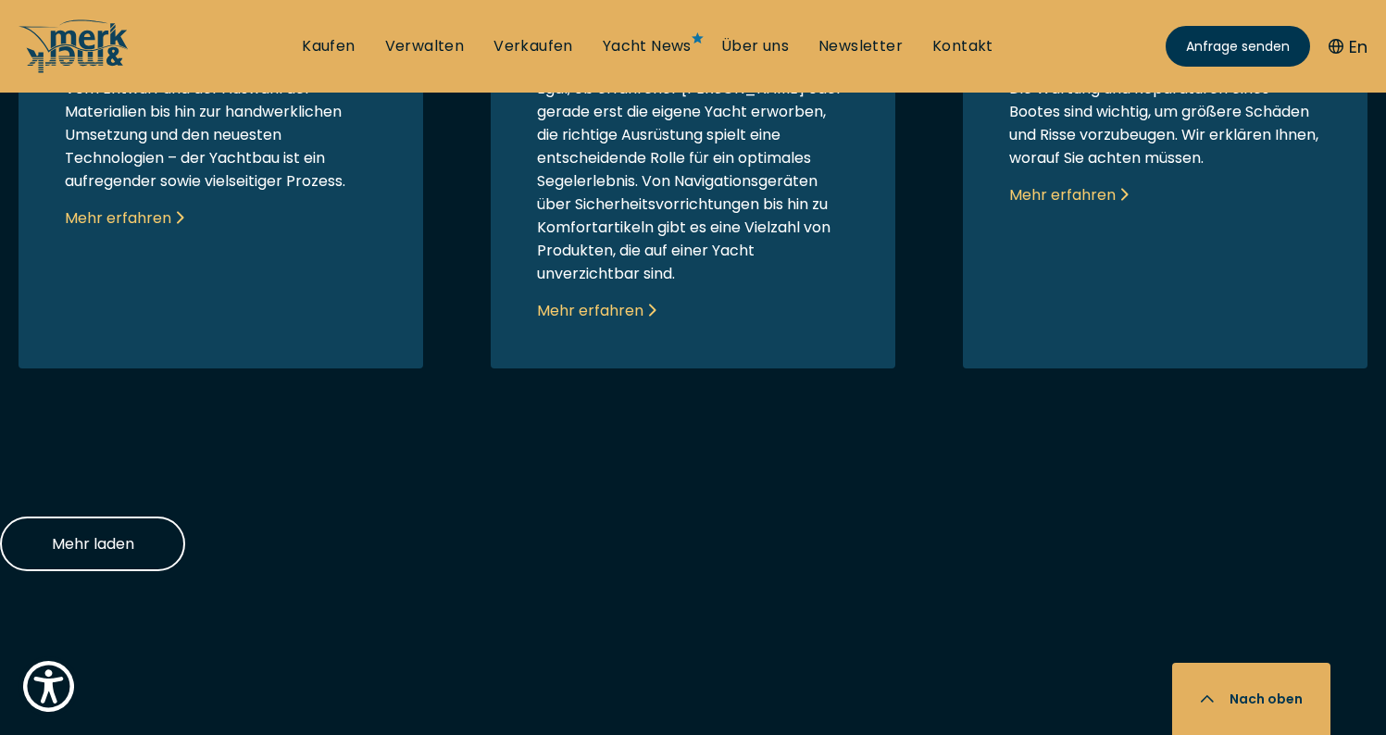
scroll to position [3039, 0]
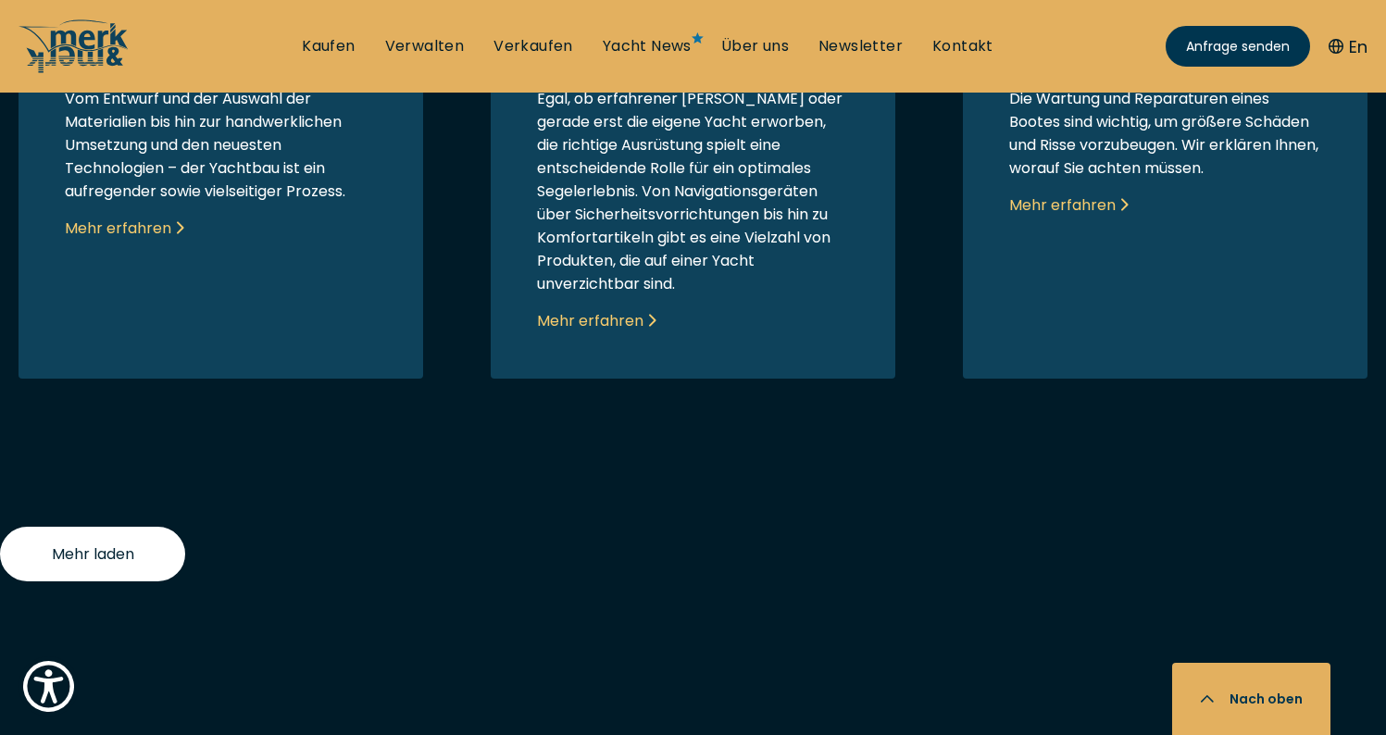
click at [106, 546] on span "Mehr laden" at bounding box center [93, 553] width 82 height 23
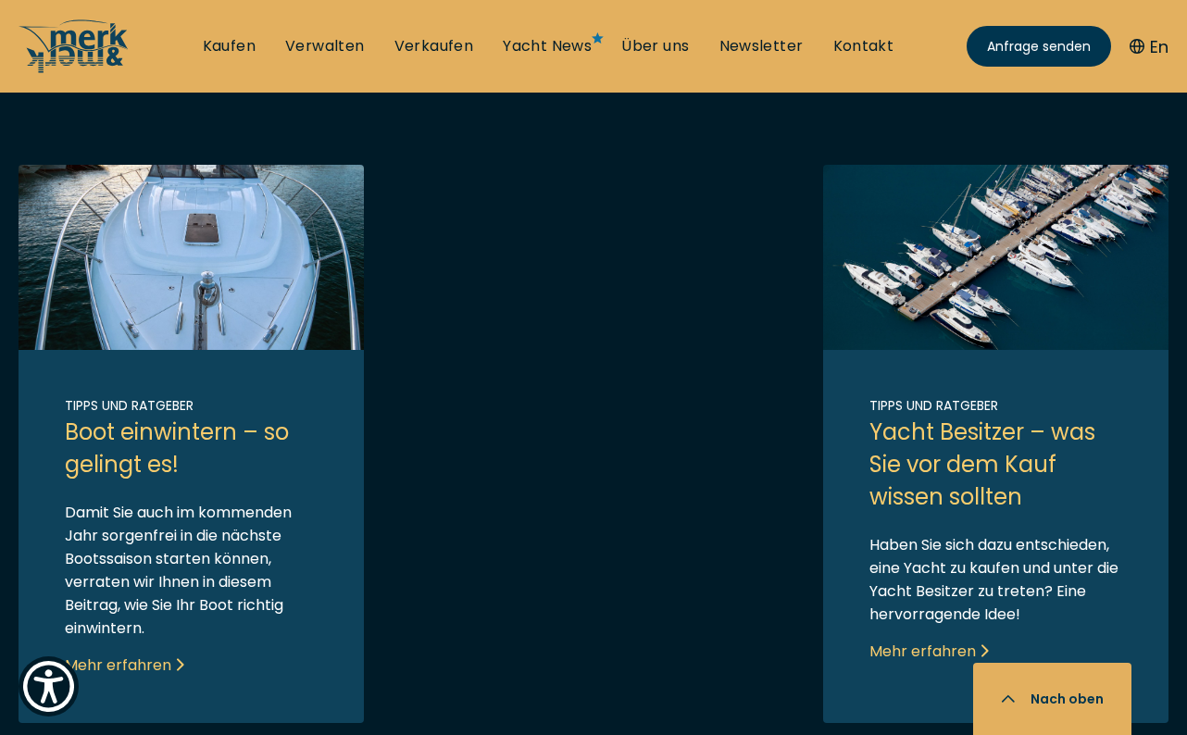
scroll to position [4272, 0]
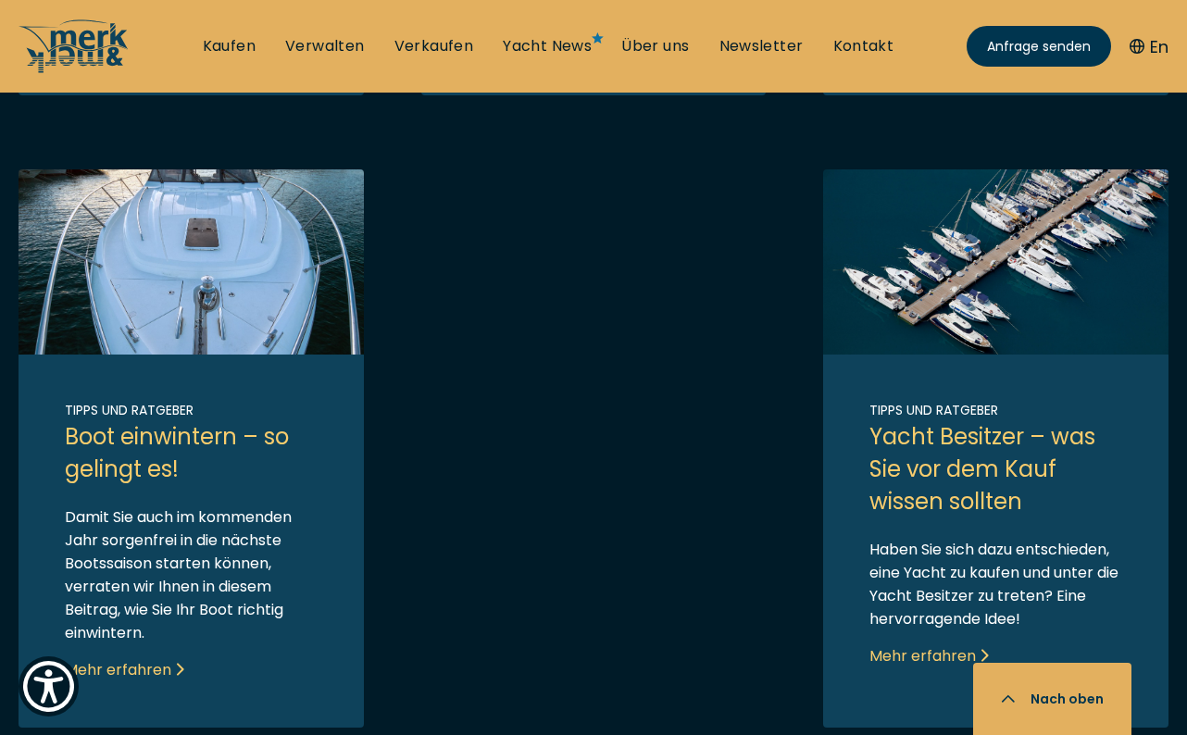
click at [1161, 55] on button "En" at bounding box center [1148, 46] width 39 height 25
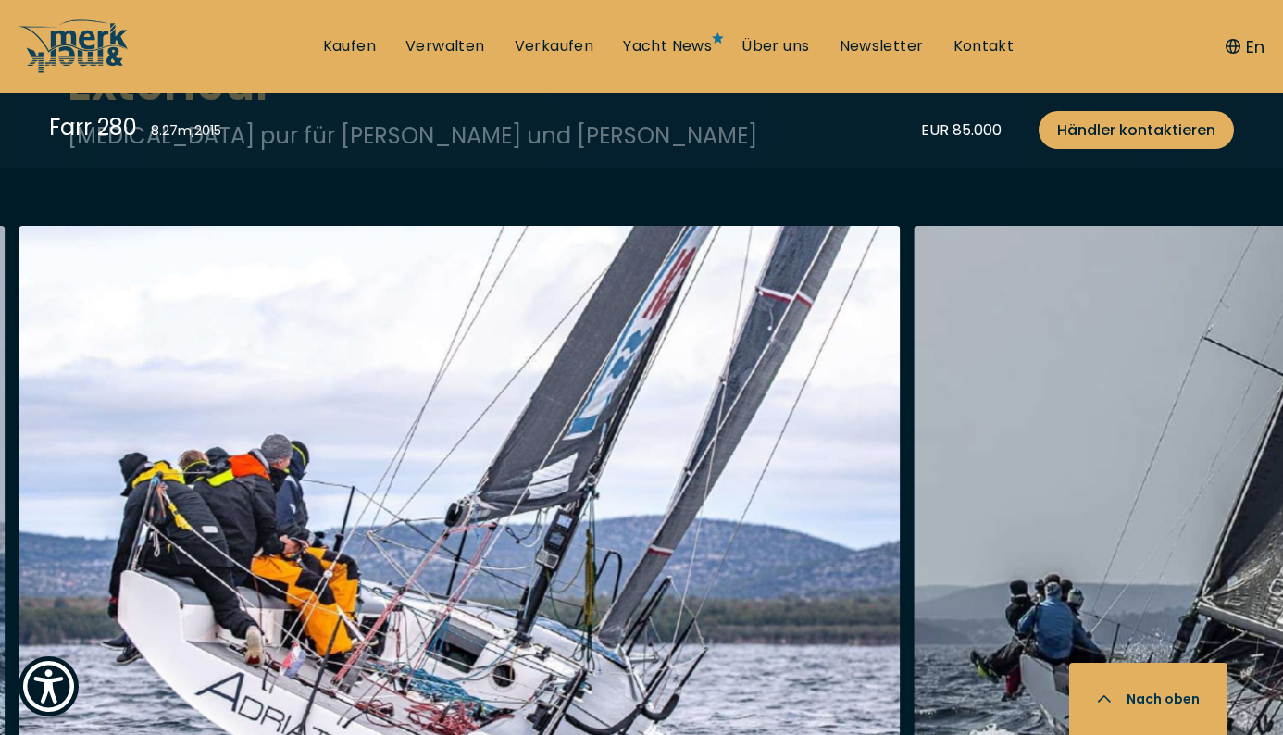
scroll to position [2312, 0]
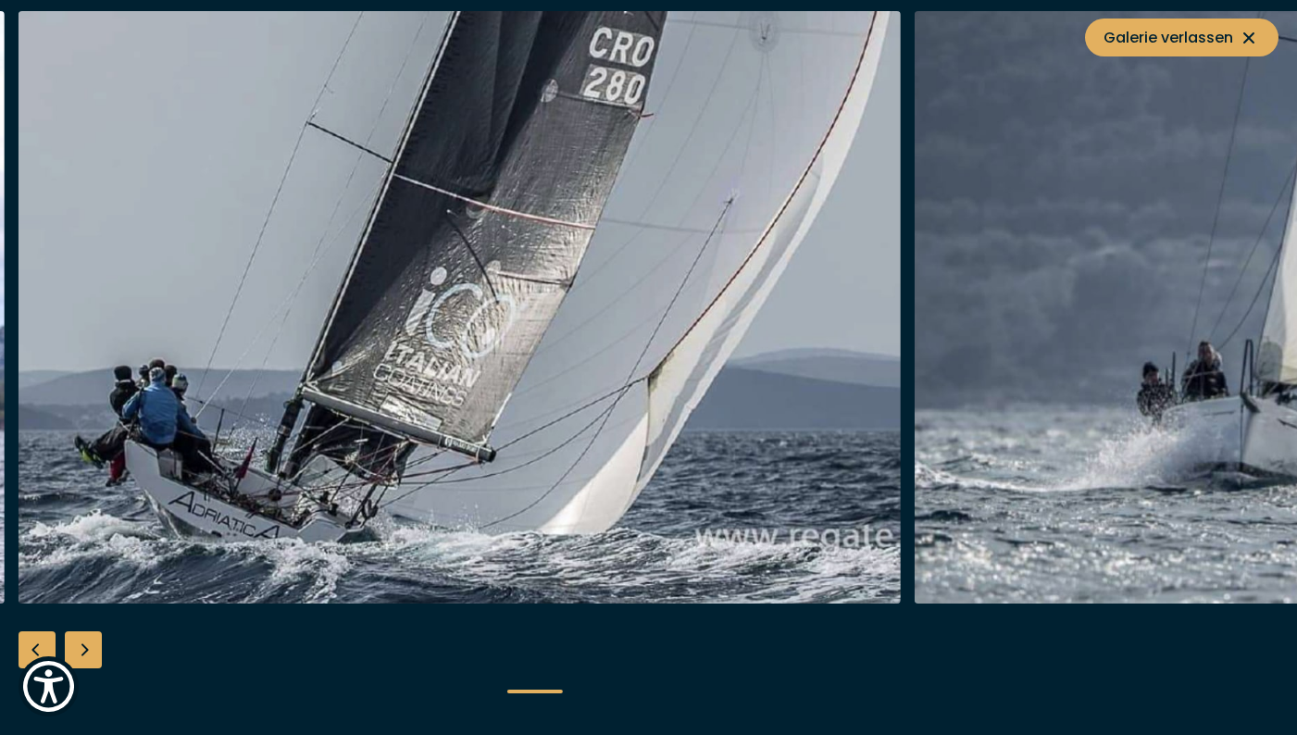
click at [90, 648] on div "Next slide" at bounding box center [83, 649] width 37 height 37
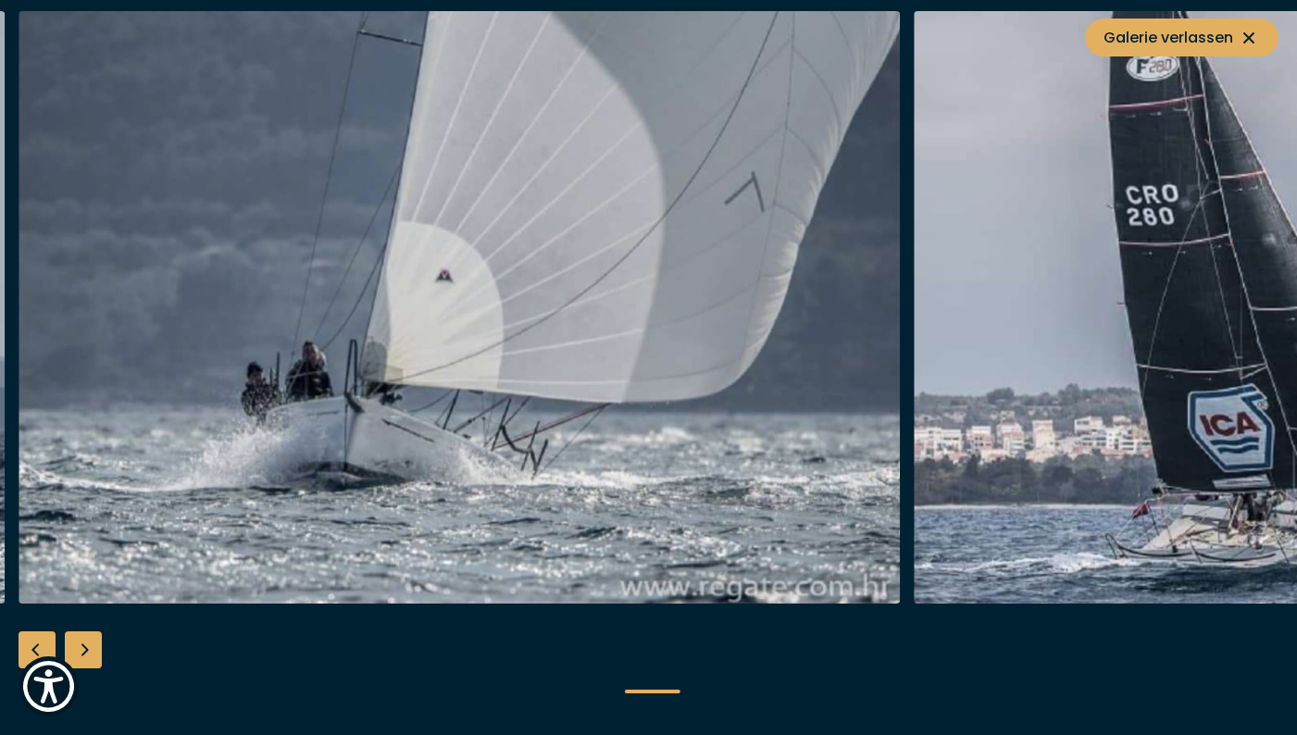
click at [90, 648] on div "Next slide" at bounding box center [83, 649] width 37 height 37
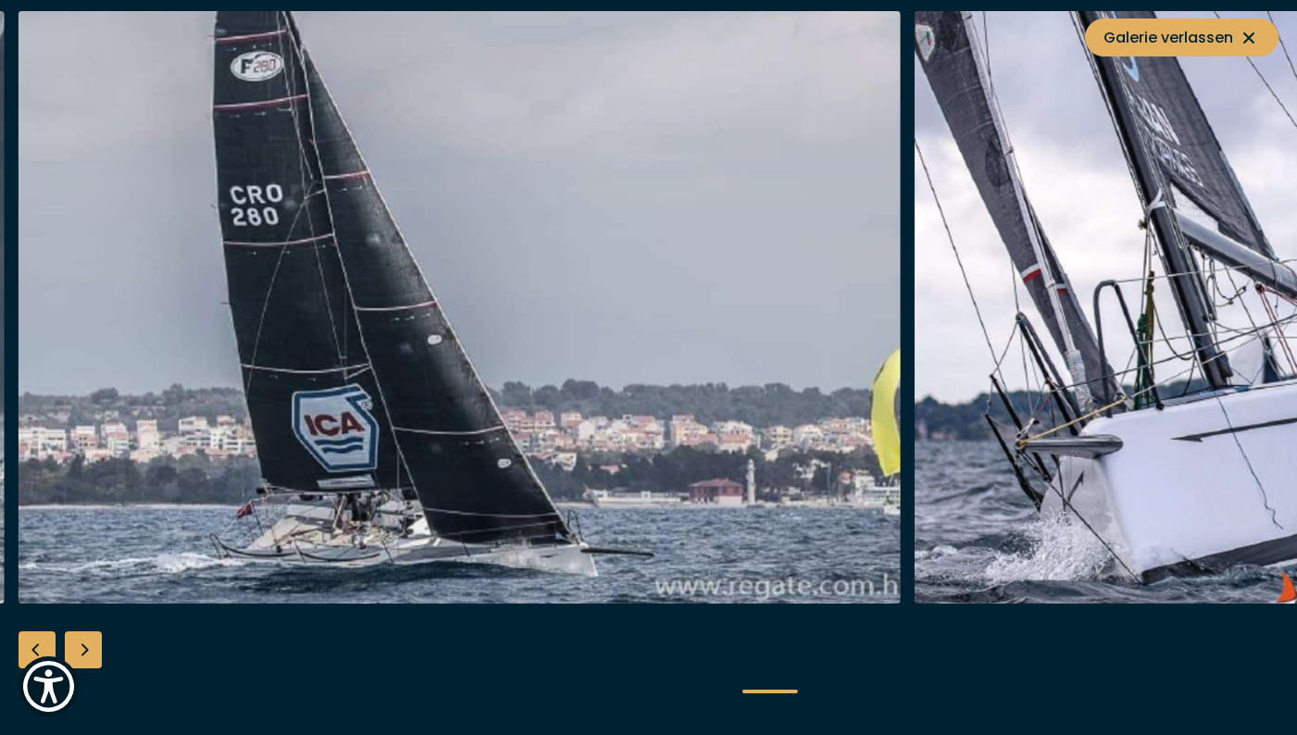
click at [90, 648] on div "Next slide" at bounding box center [83, 649] width 37 height 37
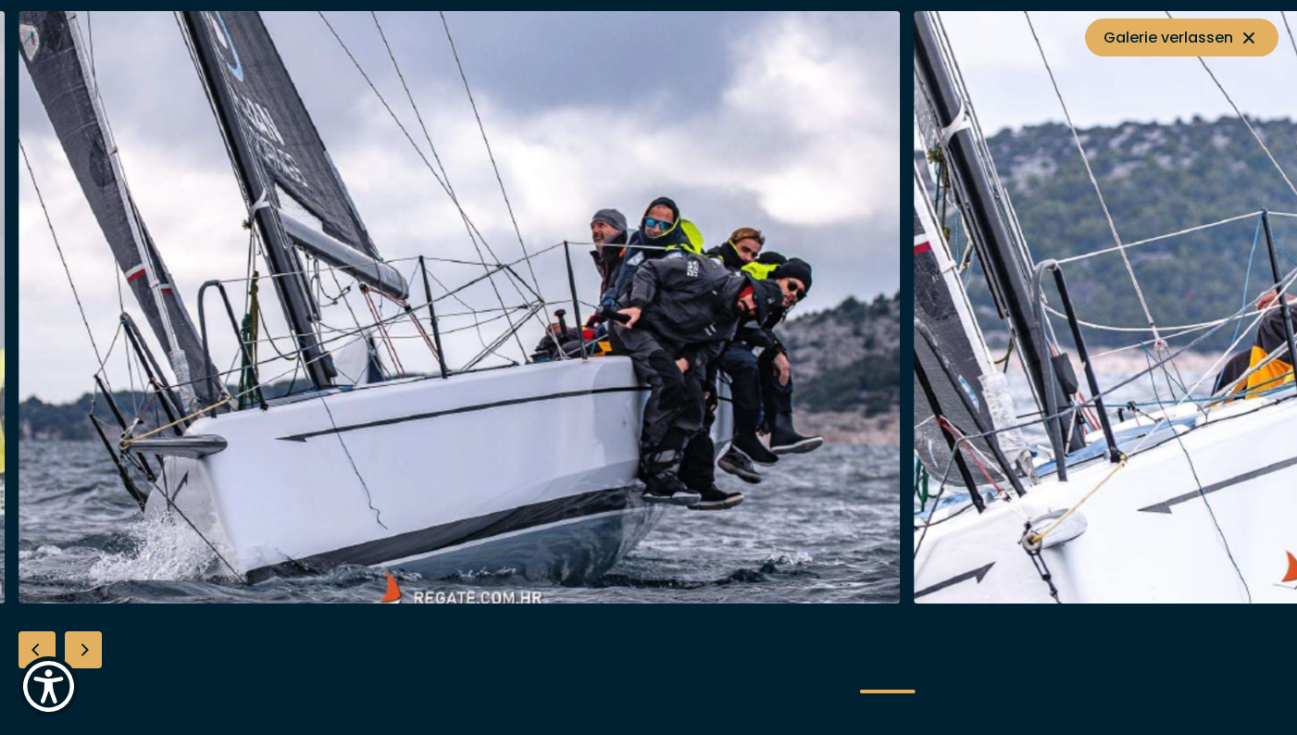
click at [90, 648] on div "Next slide" at bounding box center [83, 649] width 37 height 37
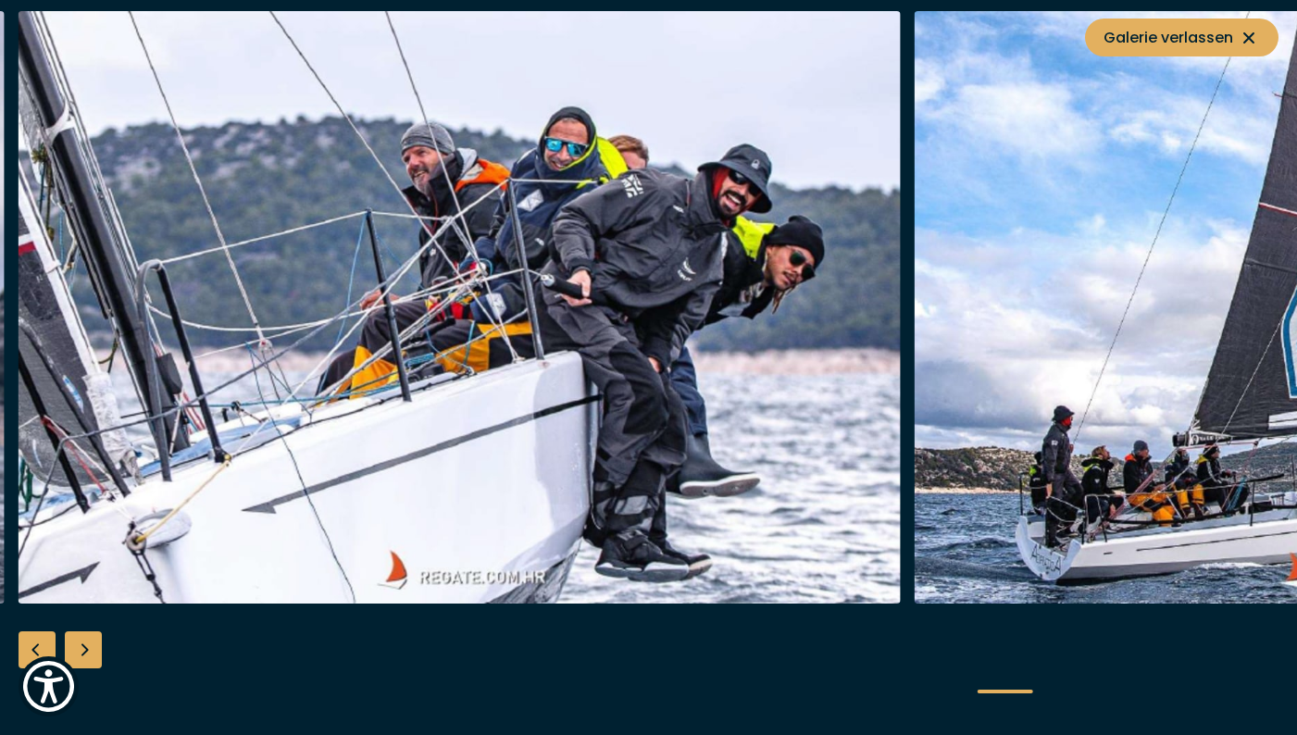
click at [90, 648] on div "Next slide" at bounding box center [83, 649] width 37 height 37
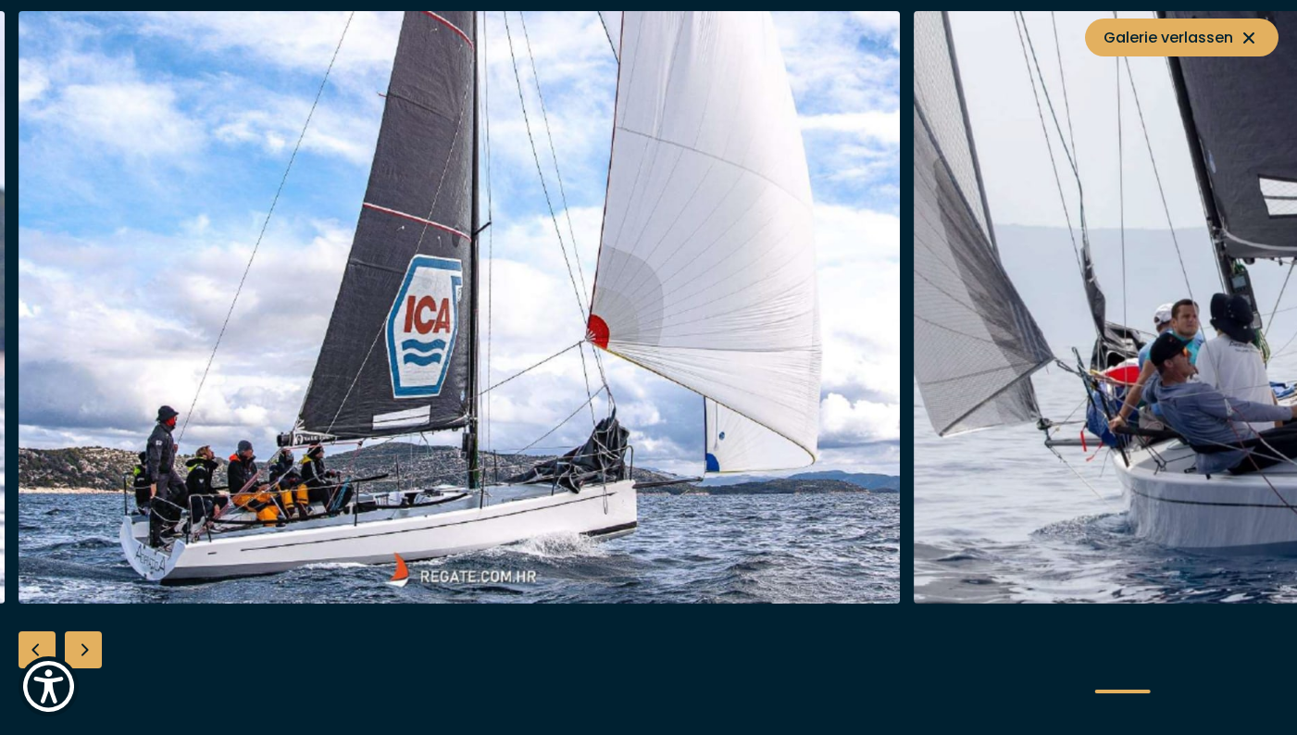
click at [90, 648] on div "Next slide" at bounding box center [83, 649] width 37 height 37
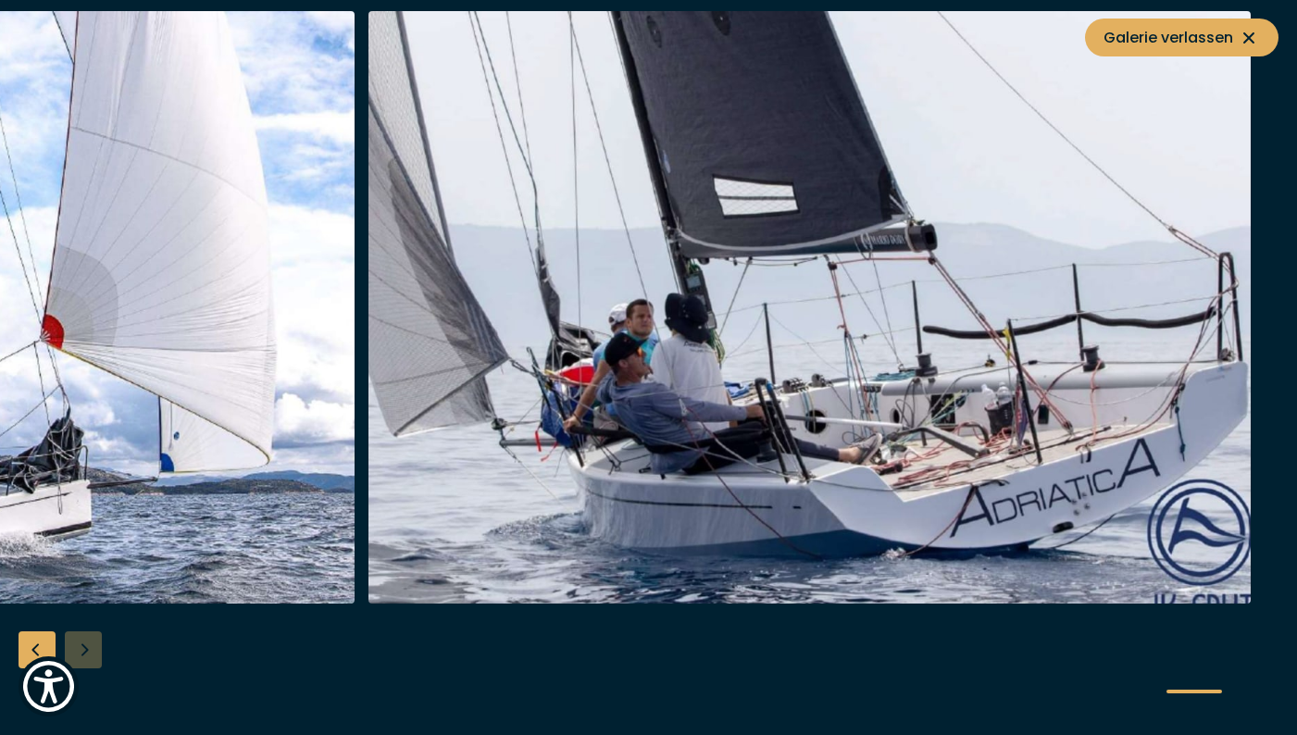
click at [90, 648] on div at bounding box center [648, 367] width 1297 height 713
click at [1226, 44] on span "Galerie verlassen" at bounding box center [1181, 37] width 156 height 23
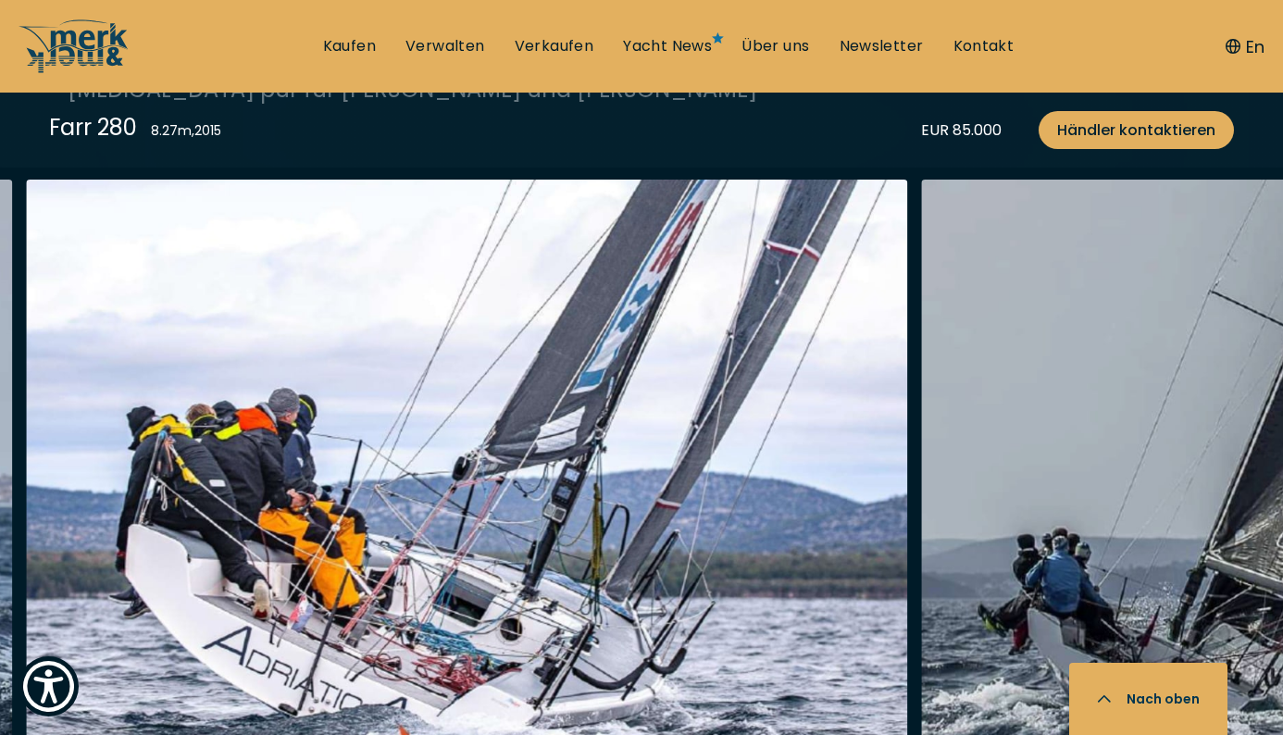
scroll to position [2175, 0]
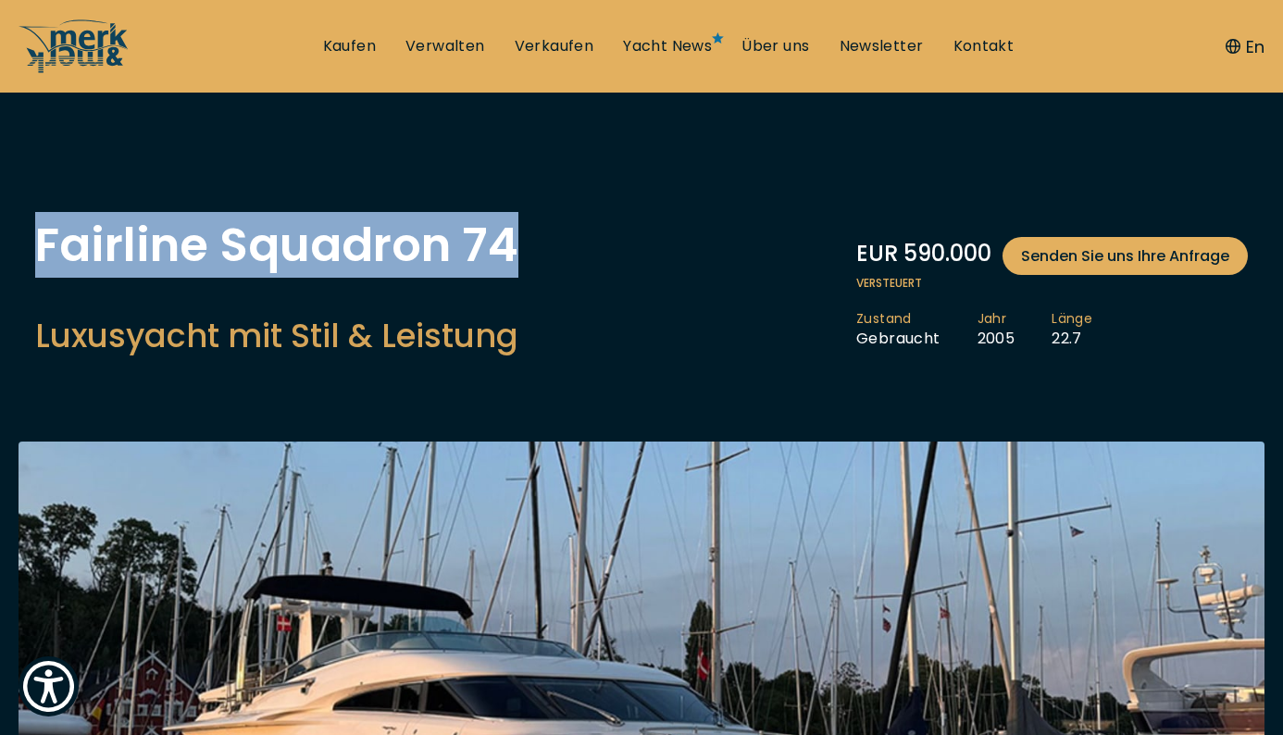
drag, startPoint x: 524, startPoint y: 246, endPoint x: 36, endPoint y: 243, distance: 487.8
click at [36, 243] on div "Fairline Squadron 74 Luxusyacht mit Stil & Leistung EUR 590.000 Senden Sie uns …" at bounding box center [642, 294] width 1250 height 145
copy h1 "Fairline Squadron 74"
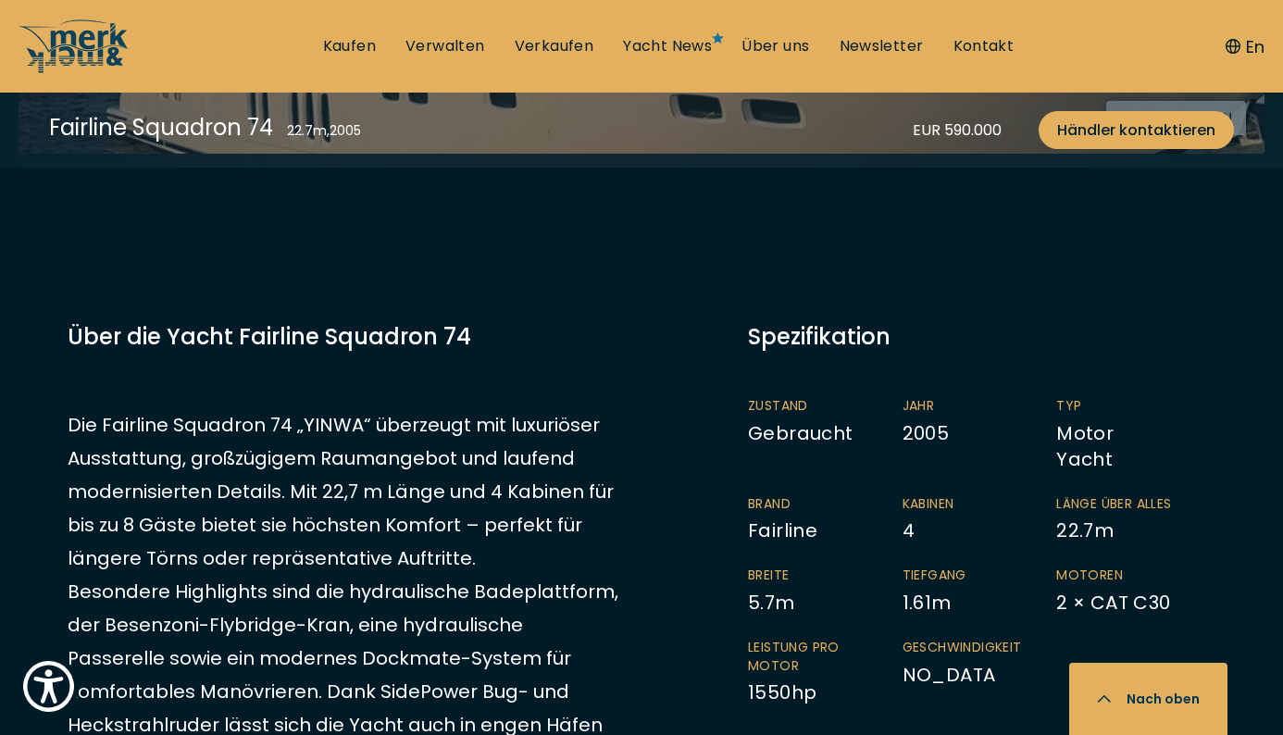
scroll to position [833, 0]
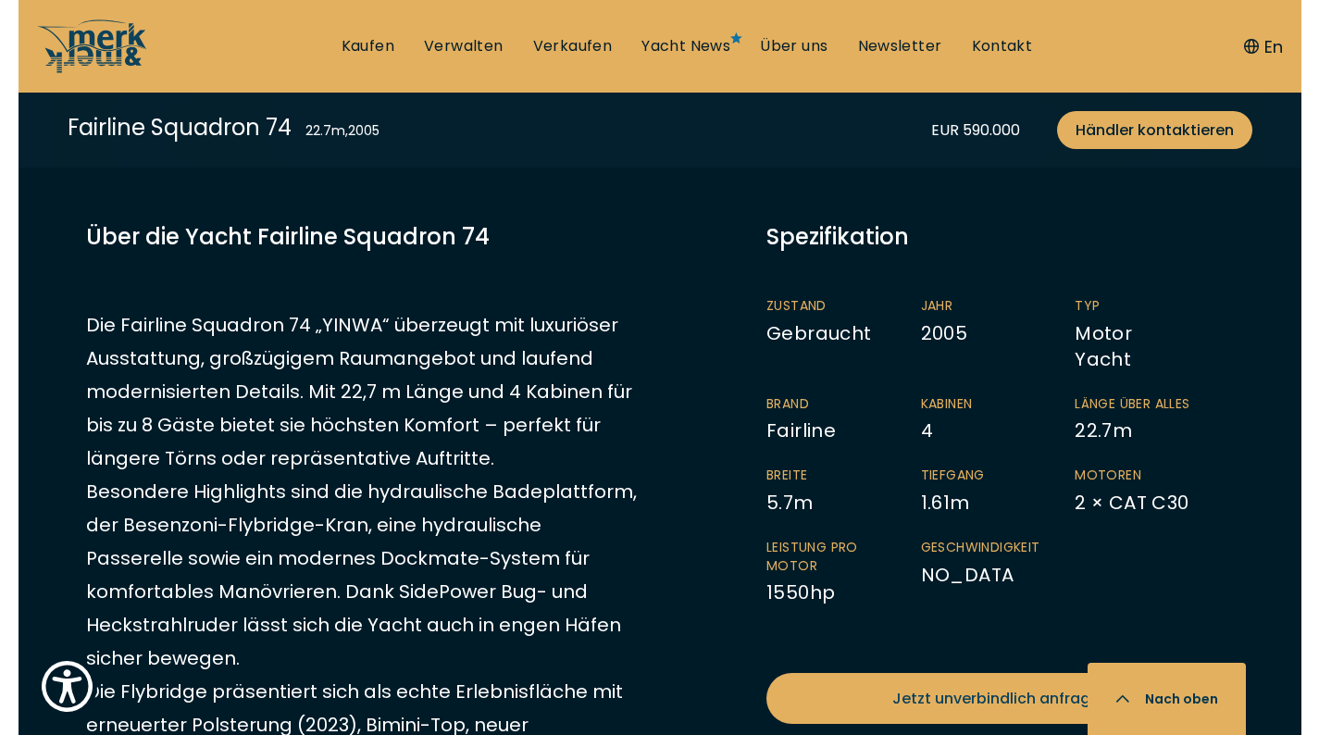
scroll to position [892, 0]
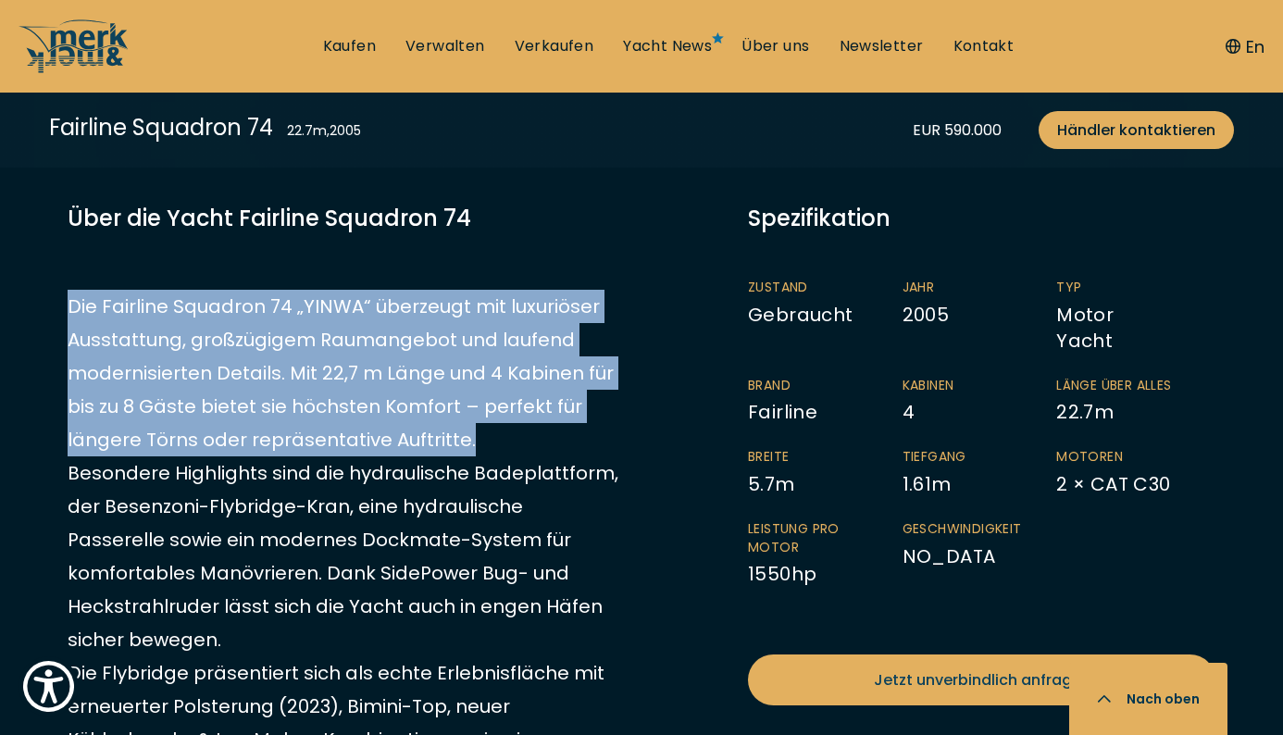
drag, startPoint x: 67, startPoint y: 305, endPoint x: 477, endPoint y: 431, distance: 428.9
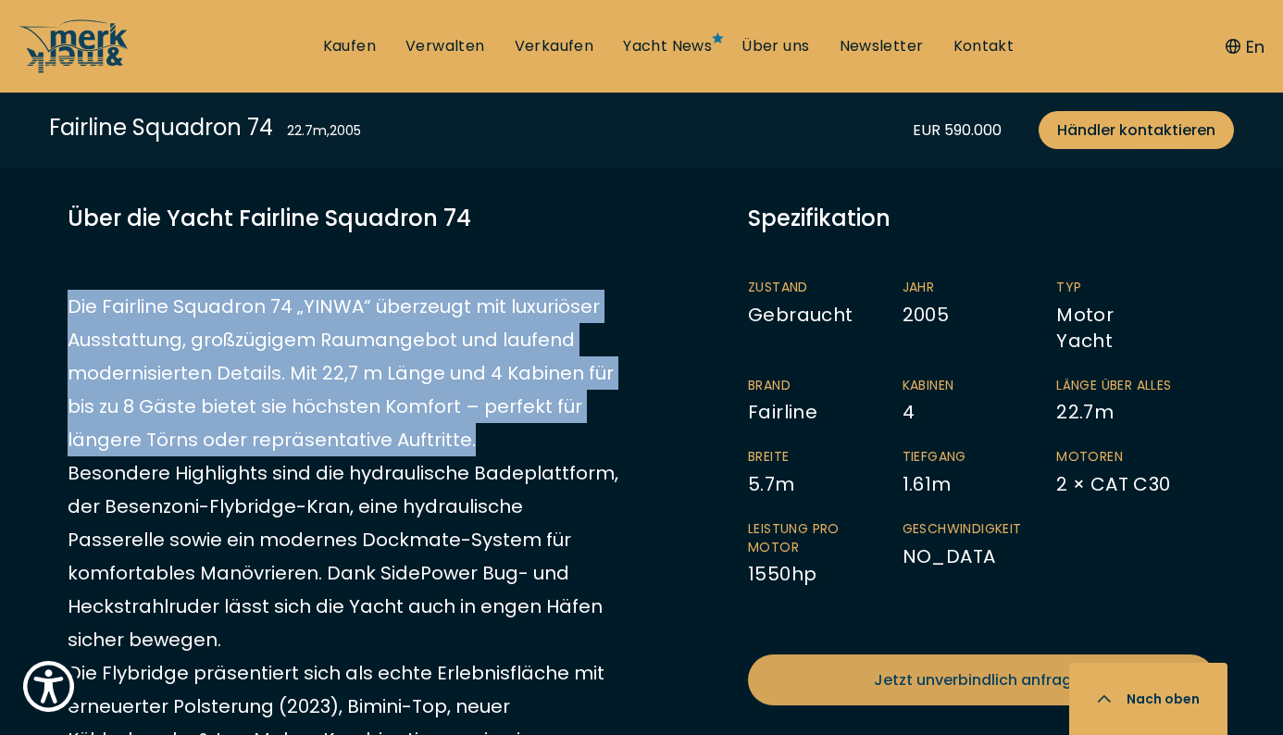
copy p "Die Fairline Squadron 74 „YINWA“ überzeugt mit luxuriöser Ausstattung, großzügi…"
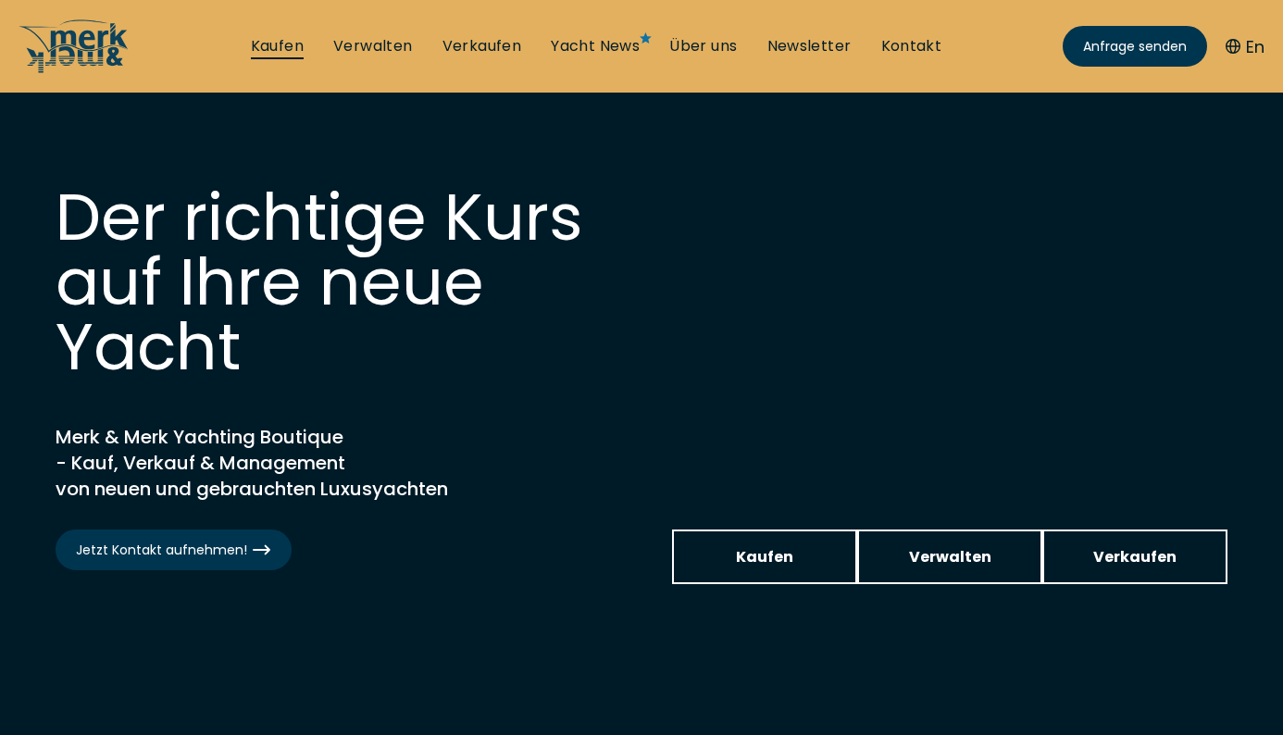
click at [268, 42] on link "Kaufen" at bounding box center [277, 46] width 53 height 20
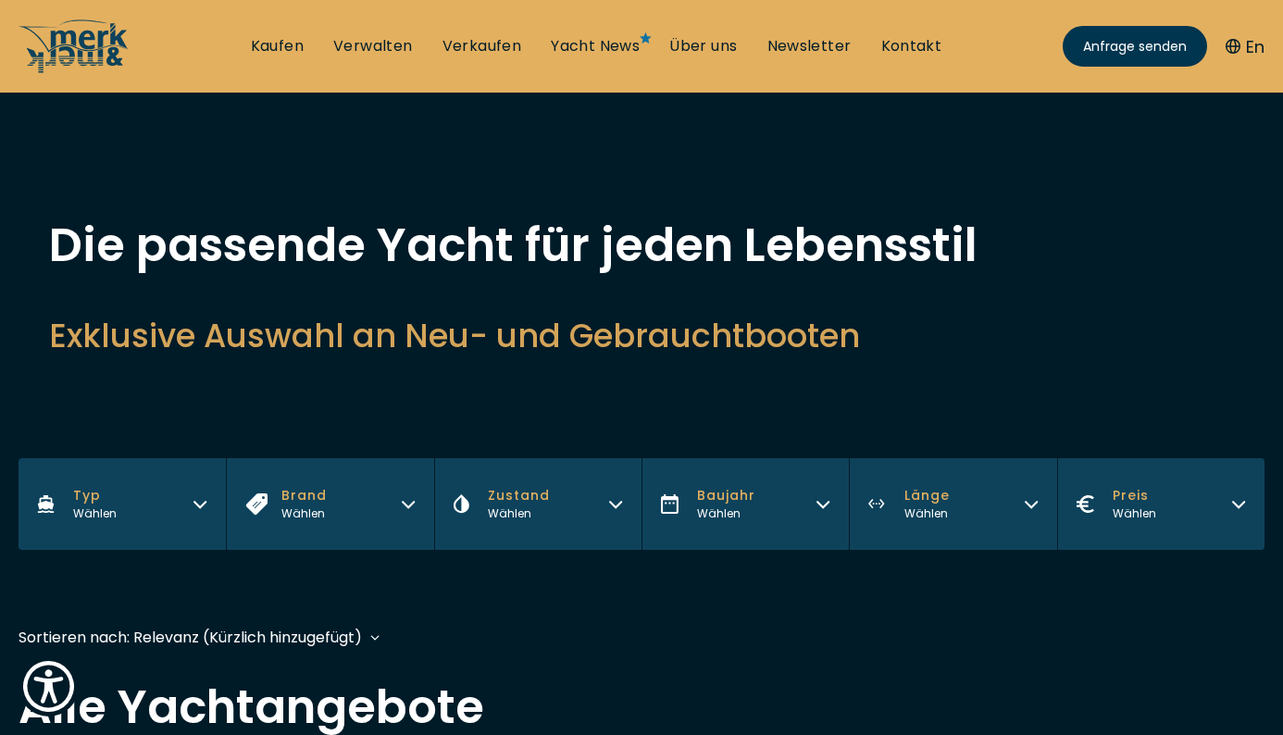
click at [153, 500] on button "Typ Wählen" at bounding box center [122, 504] width 207 height 92
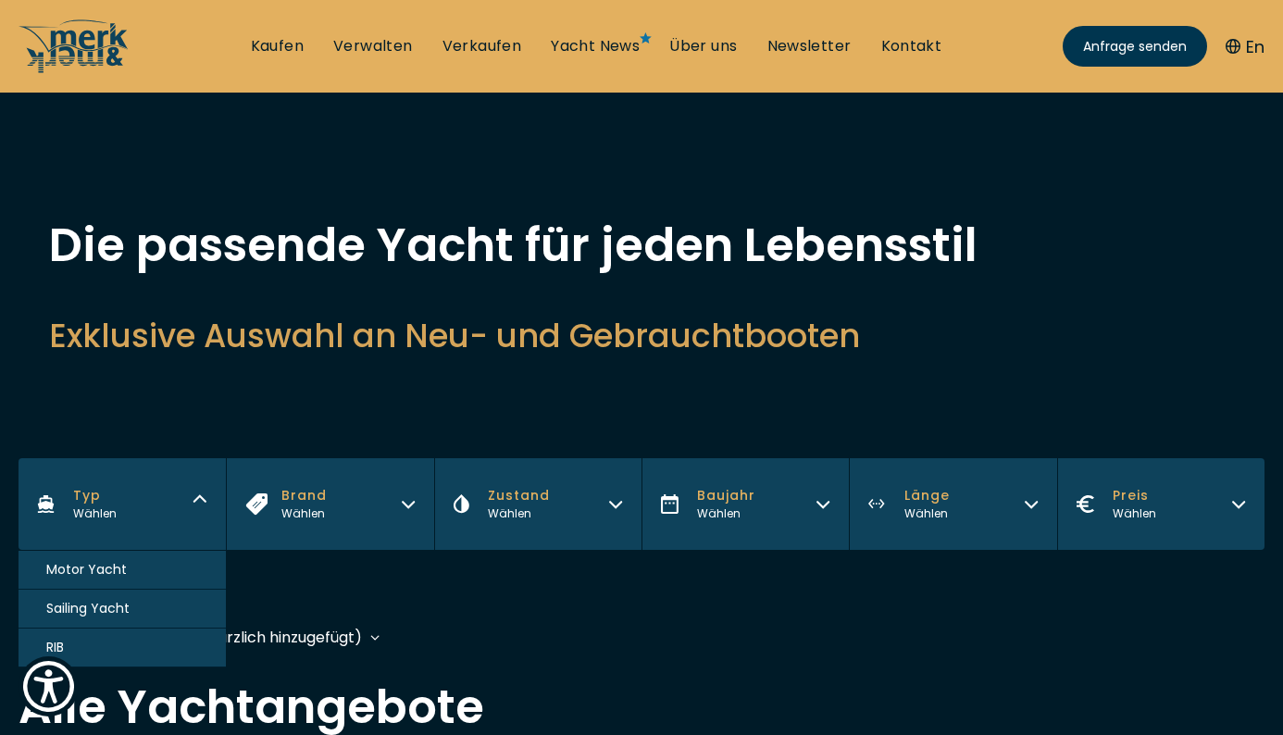
click at [109, 608] on span "Sailing Yacht" at bounding box center [87, 608] width 83 height 19
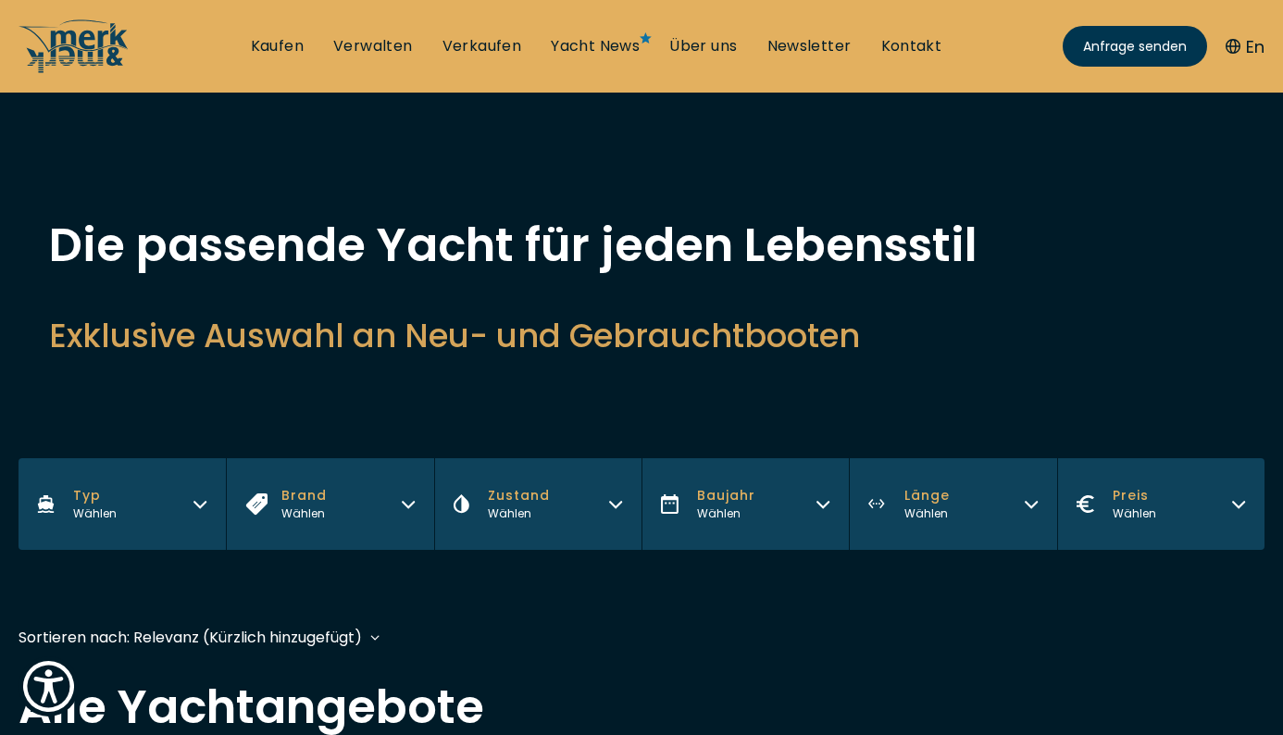
scroll to position [458, 0]
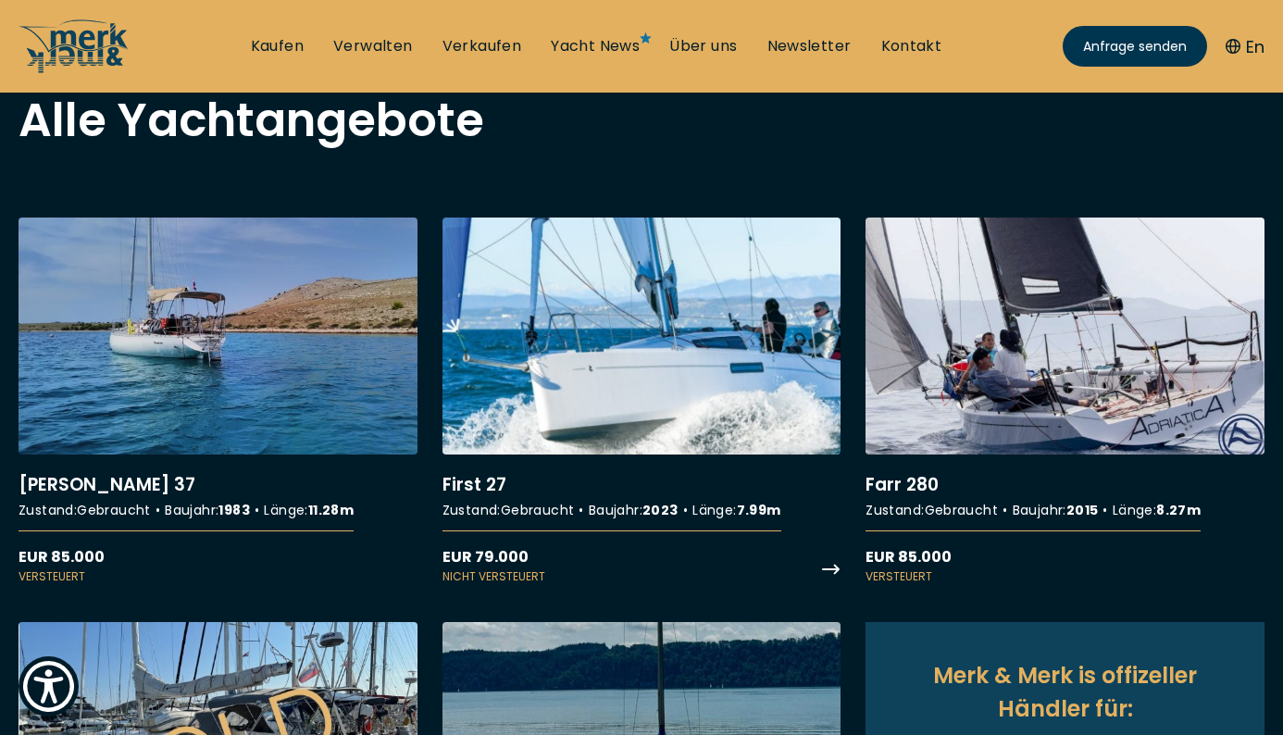
scroll to position [597, 0]
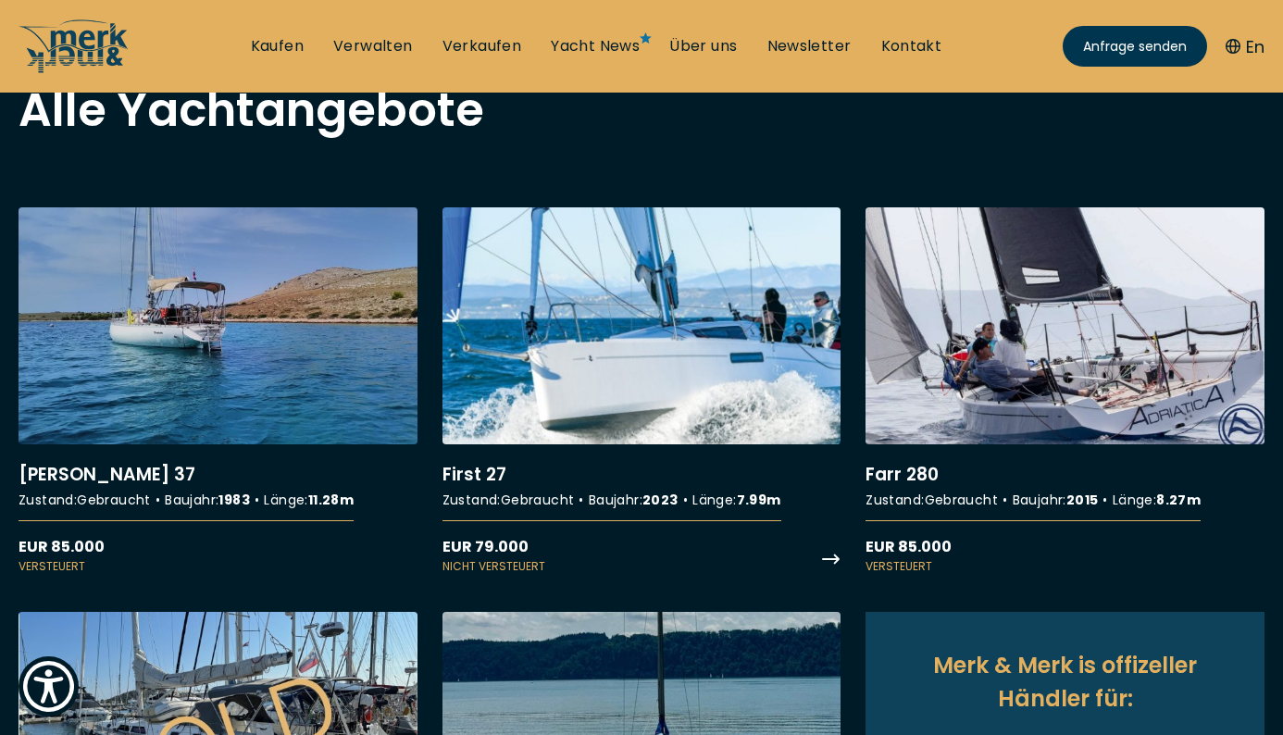
click at [672, 333] on link "More details about First 27" at bounding box center [641, 390] width 399 height 367
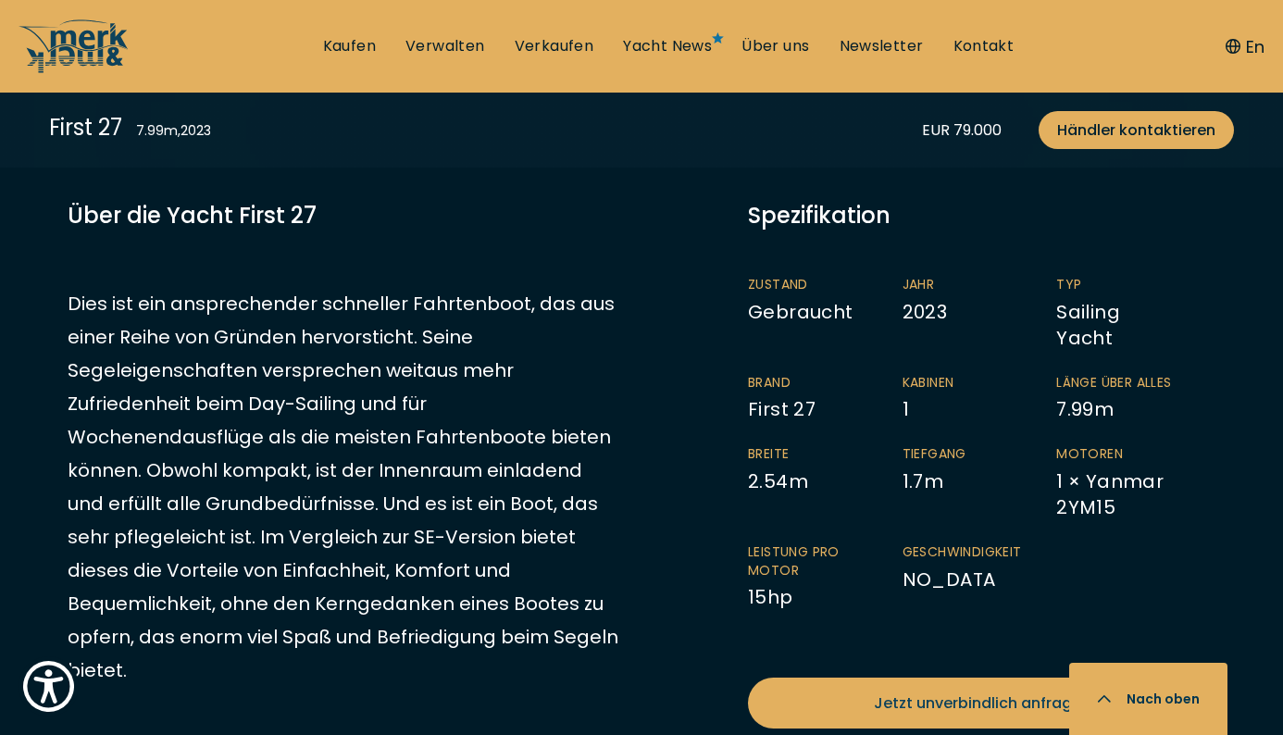
scroll to position [905, 0]
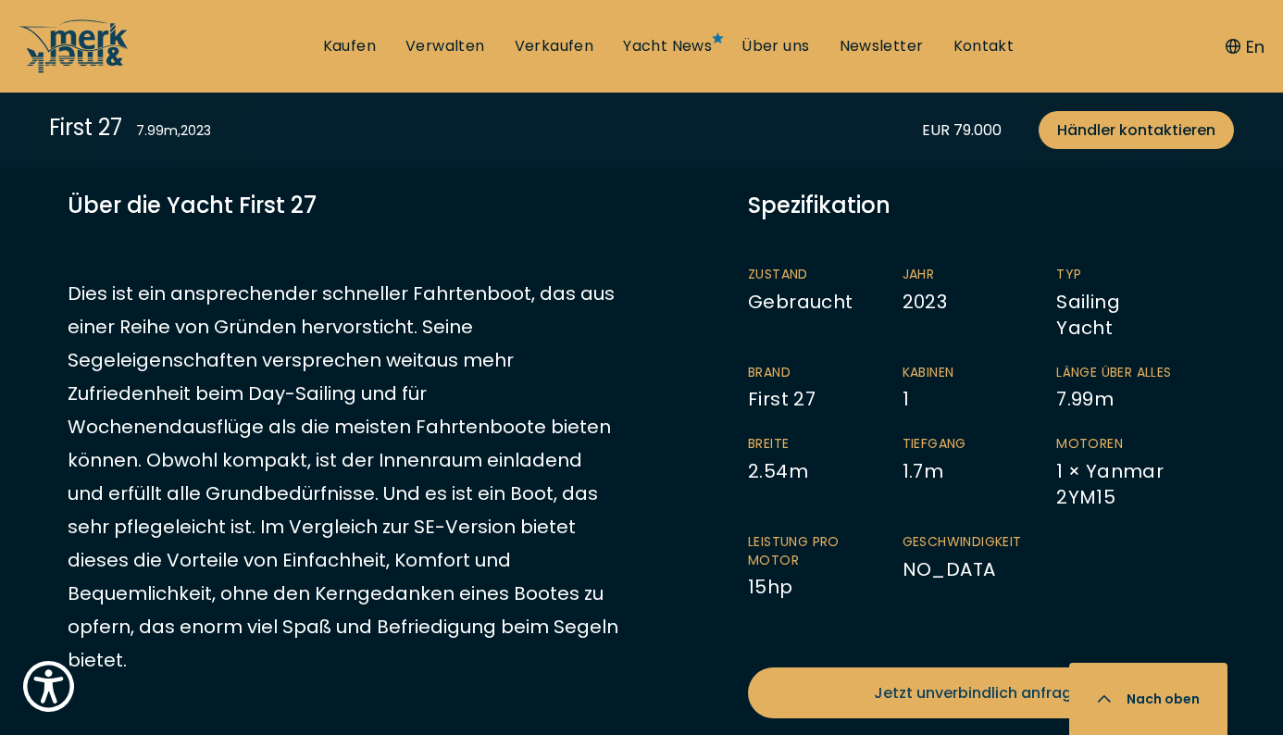
drag, startPoint x: 766, startPoint y: 379, endPoint x: 836, endPoint y: 2, distance: 384.0
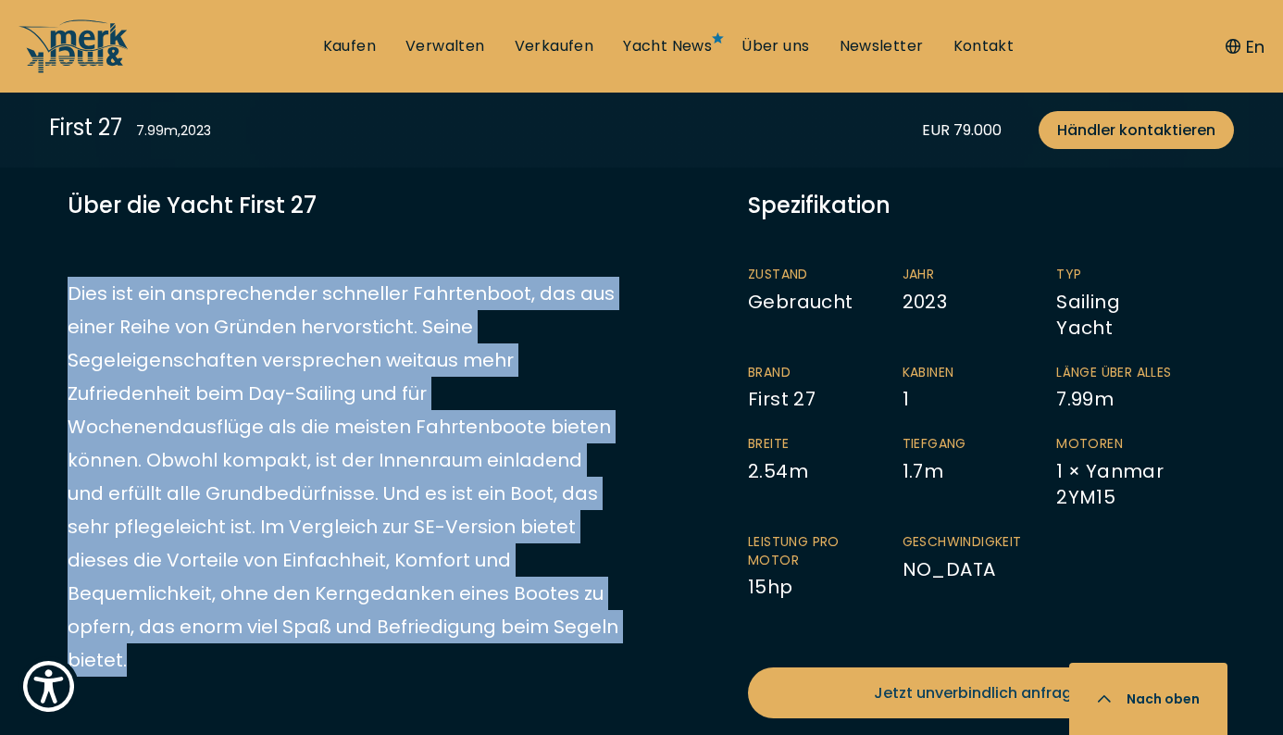
drag, startPoint x: 71, startPoint y: 295, endPoint x: 541, endPoint y: 627, distance: 575.2
click at [541, 627] on p "Dies ist ein ansprechender schneller Fahrtenboot, das aus einer Reihe von Gründ…" at bounding box center [343, 477] width 551 height 400
copy p "Dies ist ein ansprechender schneller Fahrtenboot, das aus einer Reihe von Gründ…"
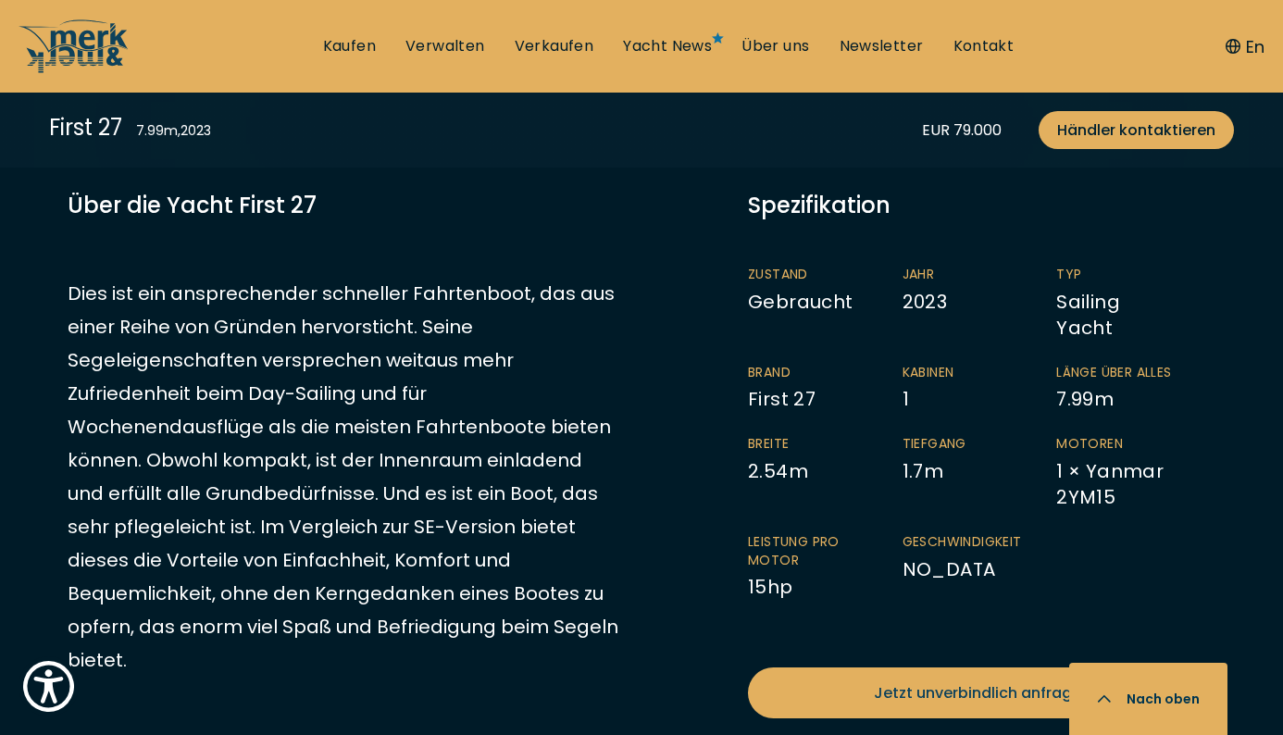
click at [775, 234] on div "Spezifikation Zustand Gebraucht Jahr 2023 Typ Sailing Yacht Brand First 27 Kabi…" at bounding box center [981, 453] width 467 height 529
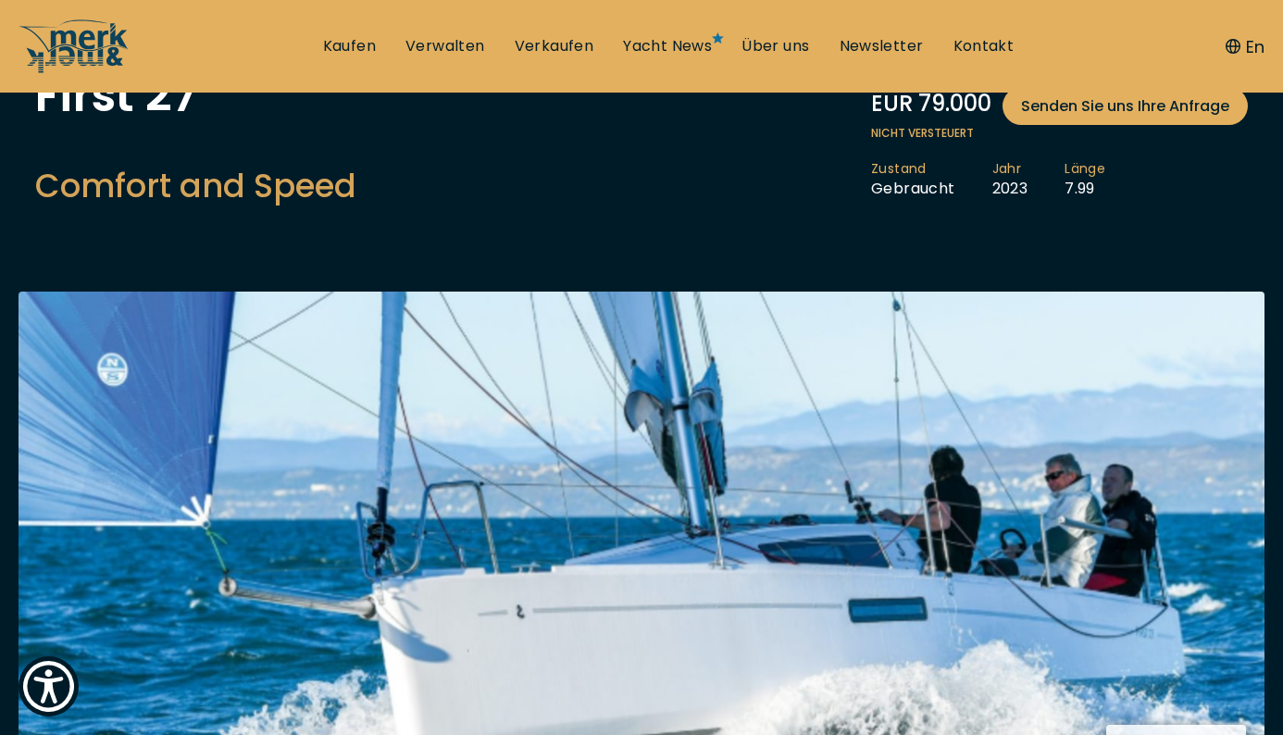
scroll to position [156, 0]
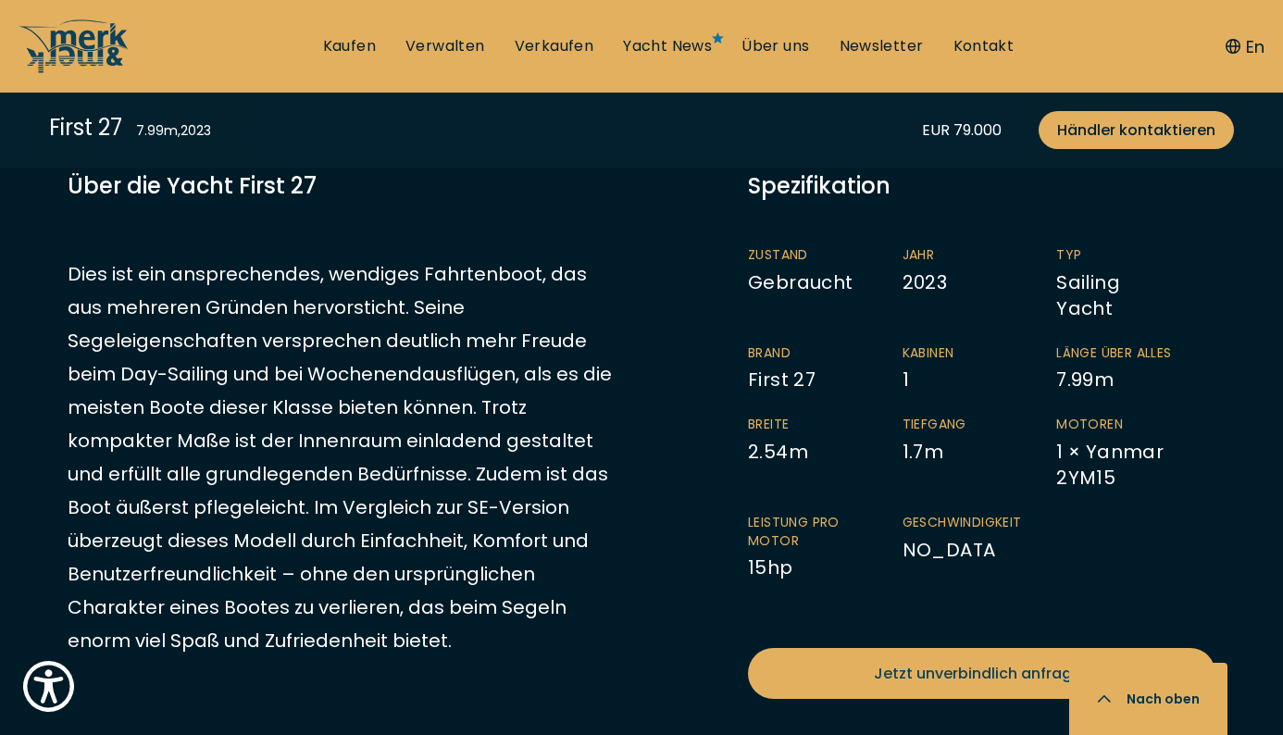
scroll to position [1001, 0]
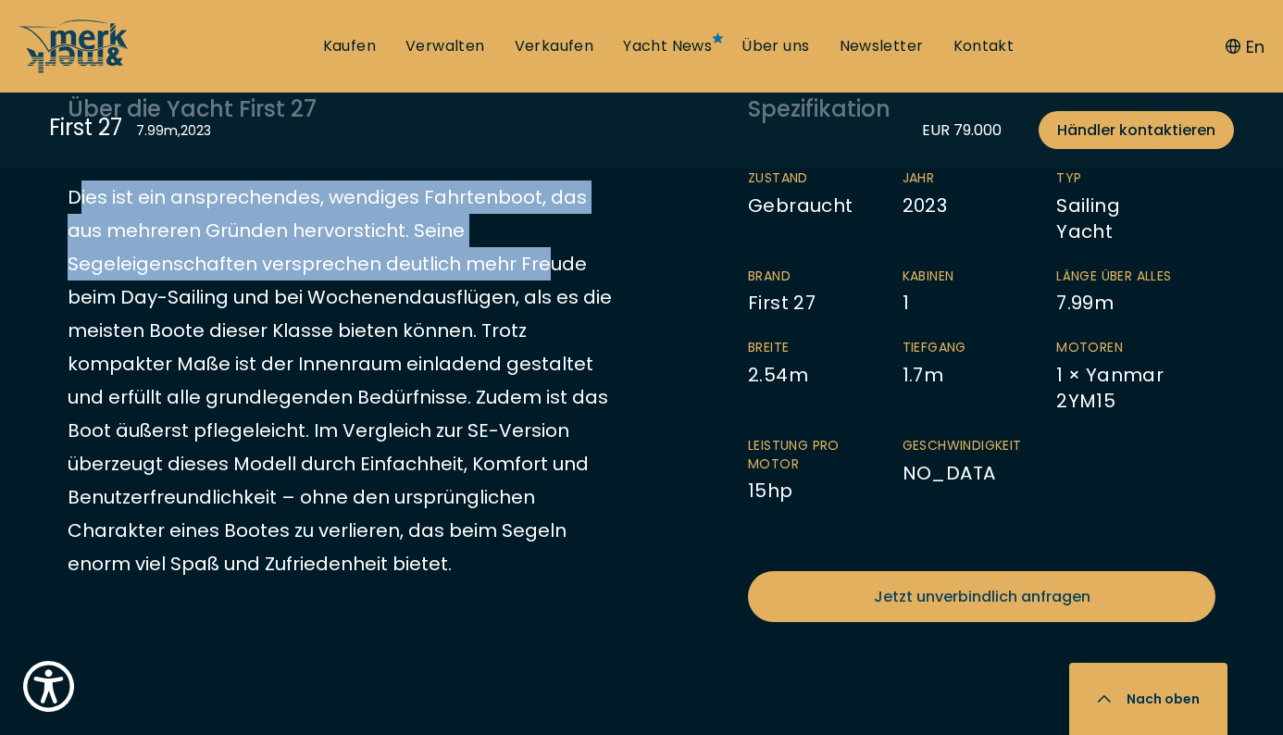
drag, startPoint x: 77, startPoint y: 194, endPoint x: 344, endPoint y: 268, distance: 277.6
click at [344, 268] on p "Dies ist ein ansprechendes, wendiges Fahrtenboot, das aus mehreren Gründen herv…" at bounding box center [343, 380] width 551 height 400
click at [124, 236] on p "Dies ist ein ansprechendes, wendiges Fahrtenboot, das aus mehreren Gründen herv…" at bounding box center [343, 380] width 551 height 400
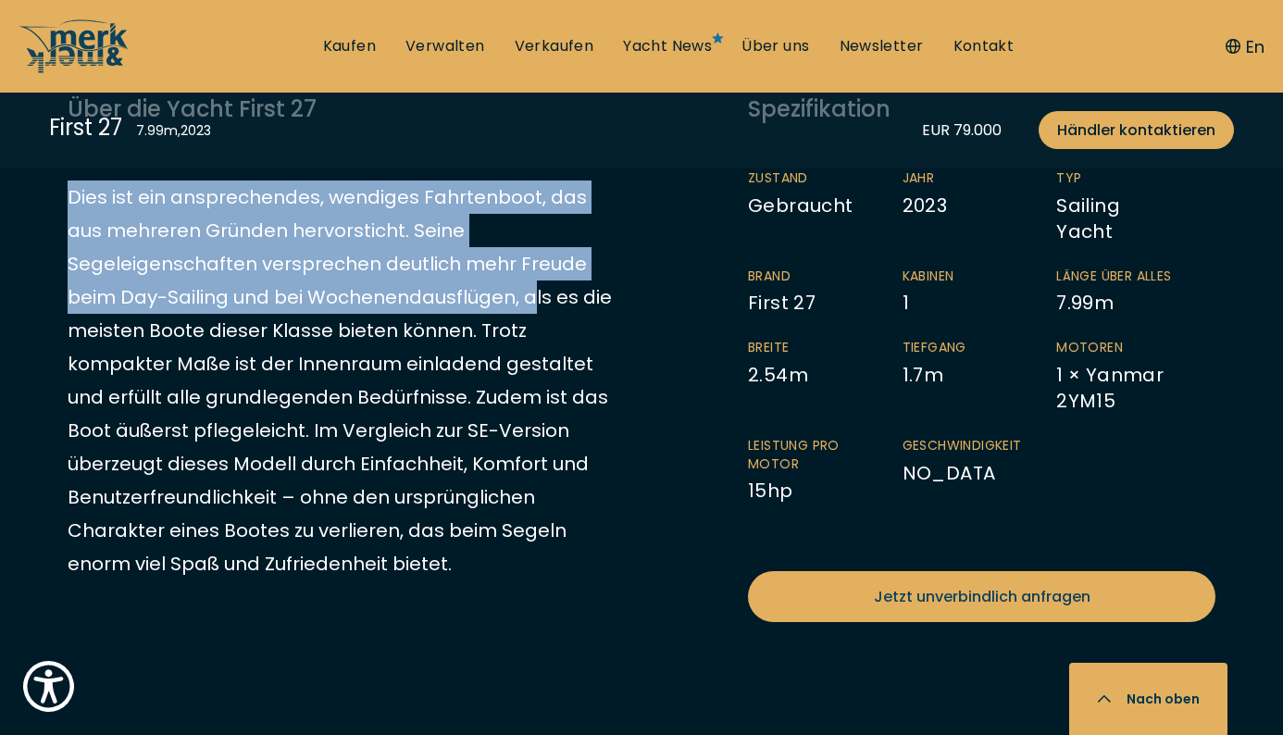
drag, startPoint x: 71, startPoint y: 199, endPoint x: 324, endPoint y: 292, distance: 269.4
click at [324, 292] on p "Dies ist ein ansprechendes, wendiges Fahrtenboot, das aus mehreren Gründen herv…" at bounding box center [343, 380] width 551 height 400
click at [281, 275] on p "Dies ist ein ansprechendes, wendiges Fahrtenboot, das aus mehreren Gründen herv…" at bounding box center [343, 380] width 551 height 400
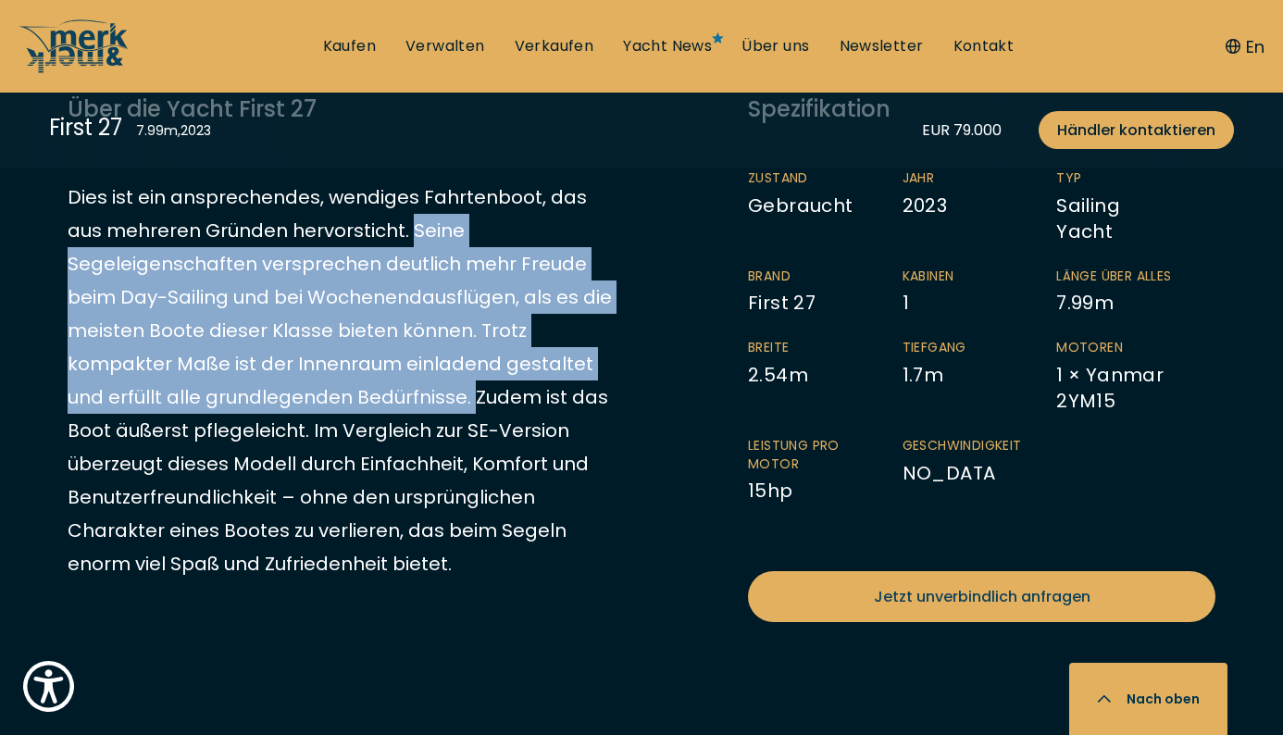
drag, startPoint x: 370, startPoint y: 230, endPoint x: 328, endPoint y: 383, distance: 159.4
click at [328, 383] on p "Dies ist ein ansprechendes, wendiges Fahrtenboot, das aus mehreren Gründen herv…" at bounding box center [343, 380] width 551 height 400
copy p "Seine Segeleigenschaften versprechen deutlich mehr Freude beim Day-Sailing und …"
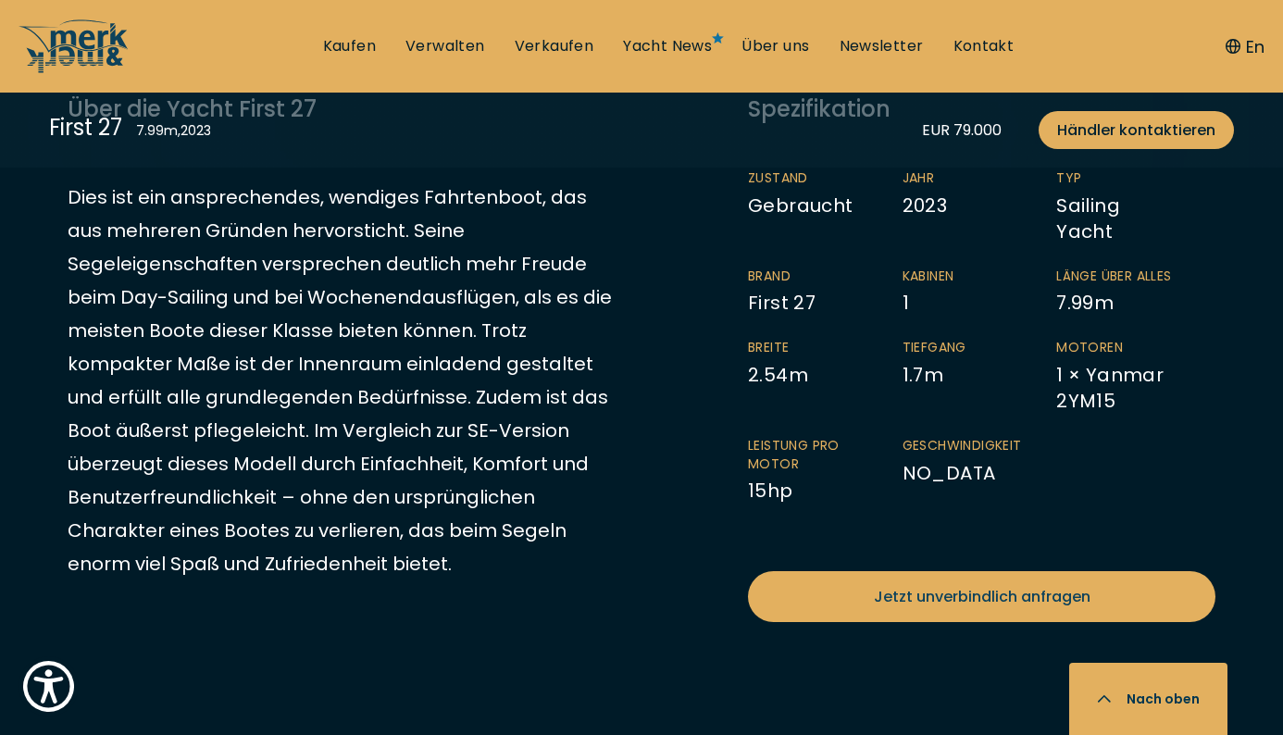
click at [240, 131] on div "First 27 7.99 m , 2023 EUR 79.000 Händler kontaktieren" at bounding box center [641, 130] width 1259 height 75
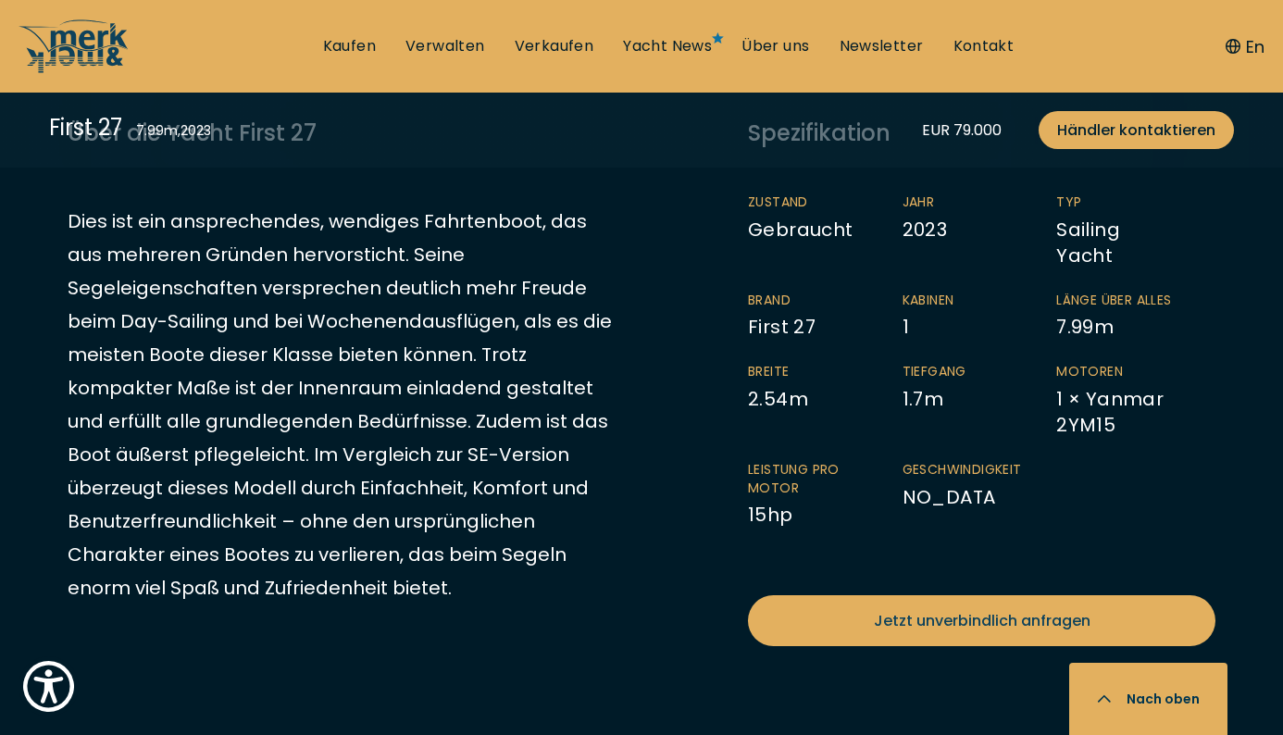
scroll to position [969, 0]
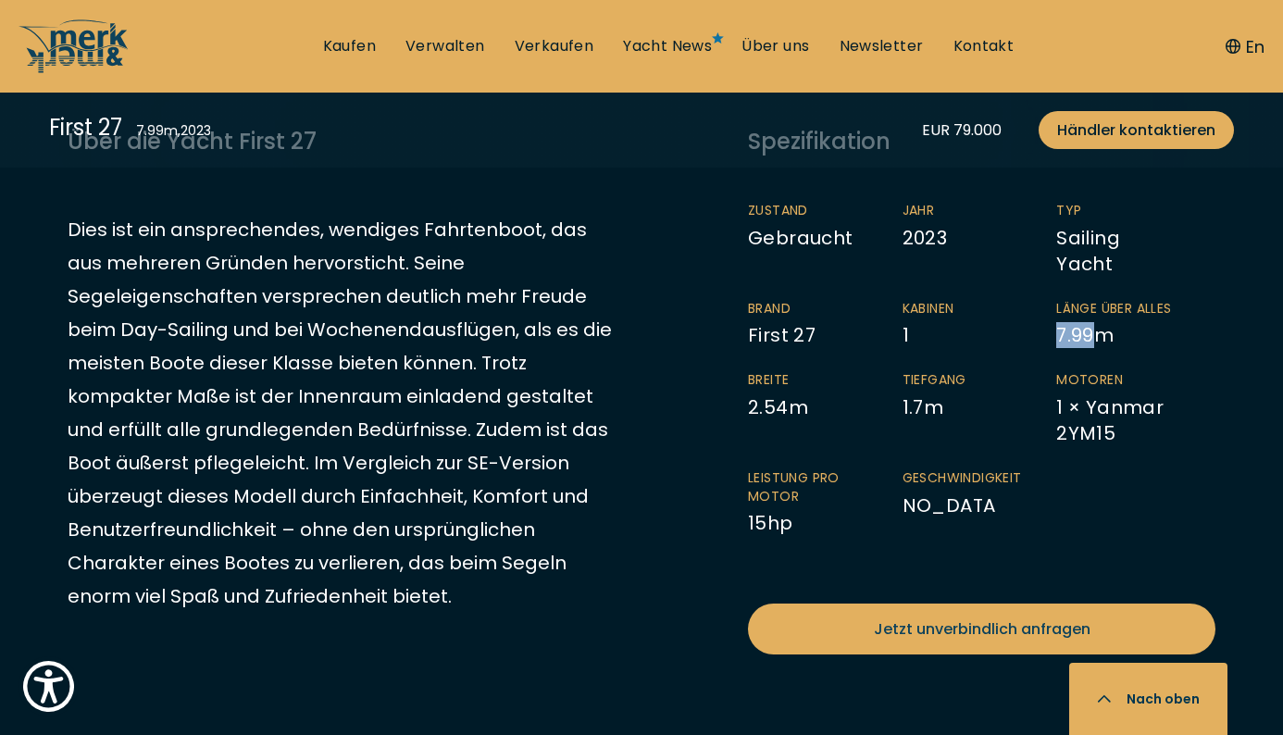
drag, startPoint x: 1059, startPoint y: 353, endPoint x: 1091, endPoint y: 351, distance: 32.4
click at [1091, 349] on li "Länge über Alles 7.99 m" at bounding box center [1133, 324] width 155 height 49
copy li "7.99"
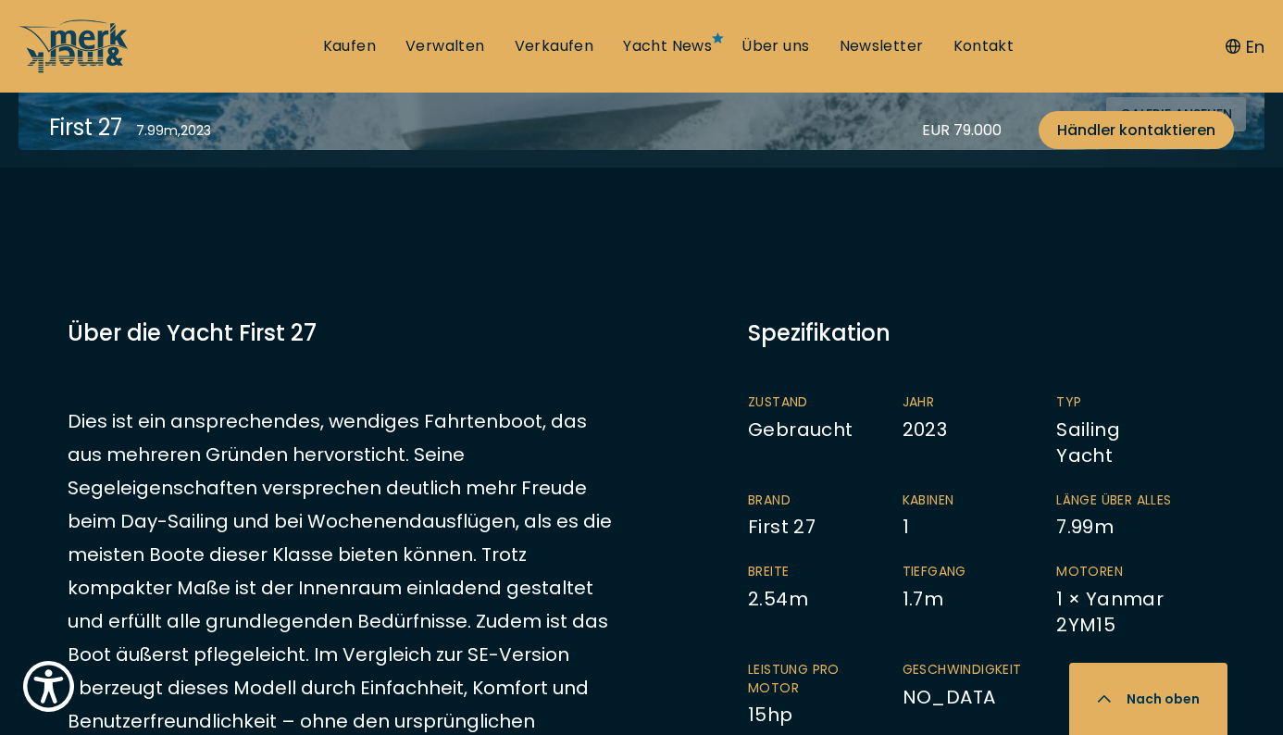
scroll to position [761, 0]
